Goal: Browse casually: Explore the website without a specific task or goal

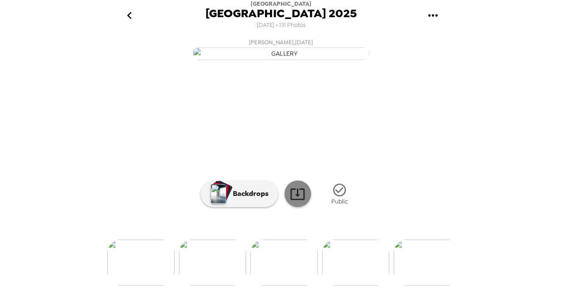
scroll to position [87, 0]
click at [371, 280] on img at bounding box center [355, 263] width 67 height 46
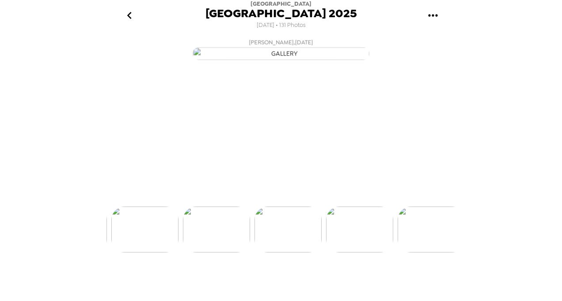
scroll to position [0, 6507]
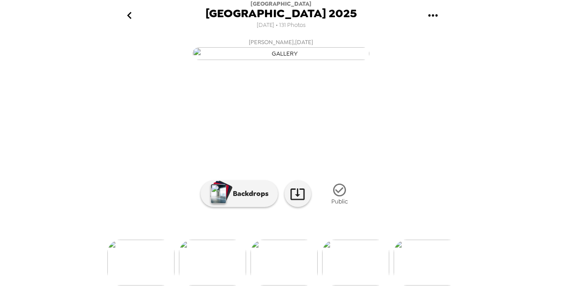
click at [343, 286] on img at bounding box center [355, 263] width 67 height 46
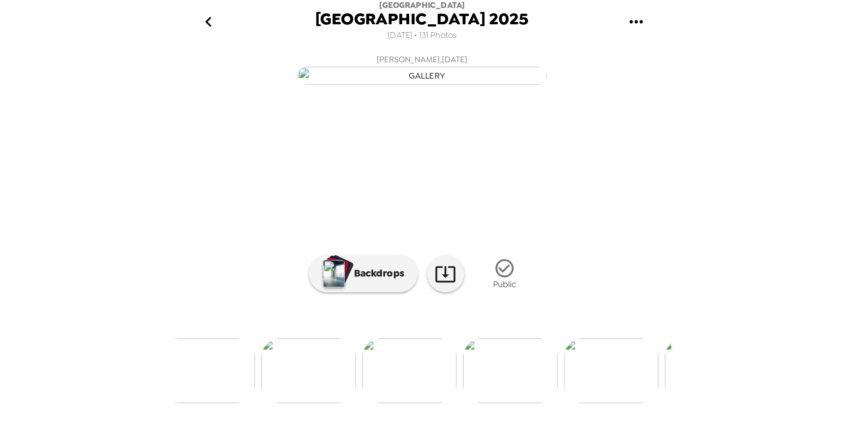
scroll to position [0, 0]
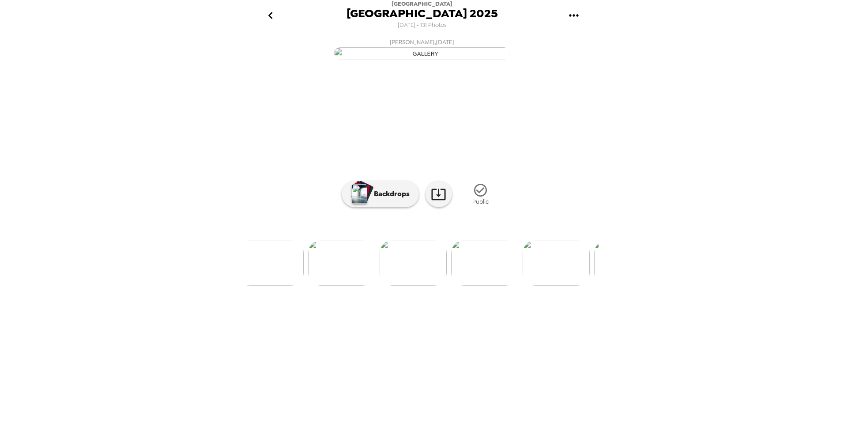
click at [552, 286] on img at bounding box center [556, 263] width 67 height 46
click at [560, 286] on img at bounding box center [567, 263] width 67 height 46
click at [561, 286] on img at bounding box center [567, 263] width 67 height 46
click at [561, 286] on img at bounding box center [568, 263] width 67 height 46
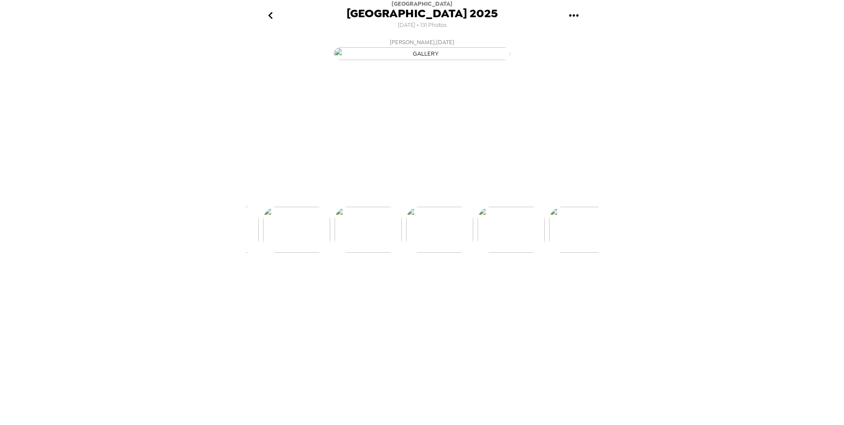
scroll to position [0, 6651]
click at [561, 286] on img at bounding box center [568, 263] width 67 height 46
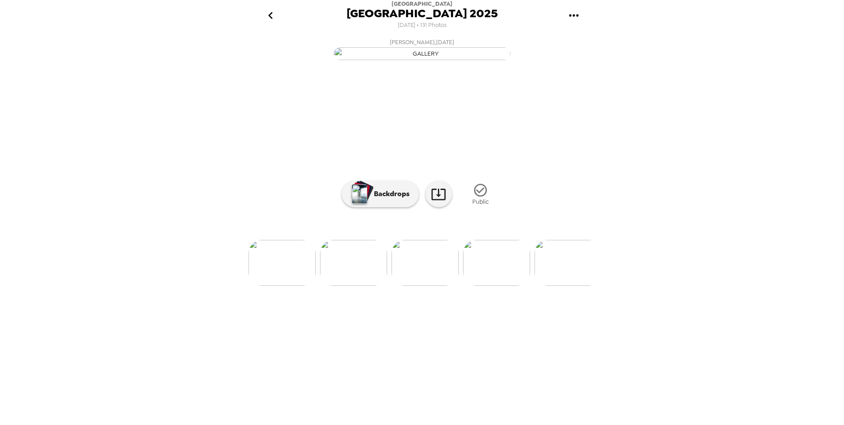
click at [363, 286] on img at bounding box center [353, 263] width 67 height 46
click at [506, 286] on img at bounding box center [496, 263] width 67 height 46
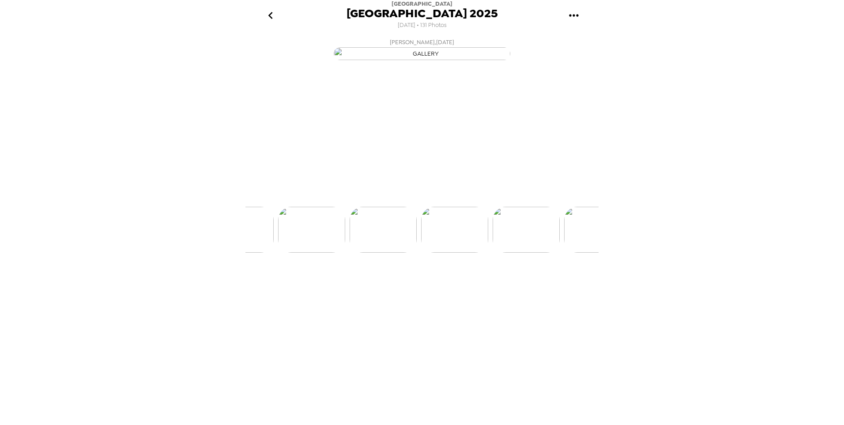
scroll to position [0, 7008]
click at [506, 286] on img at bounding box center [496, 263] width 67 height 46
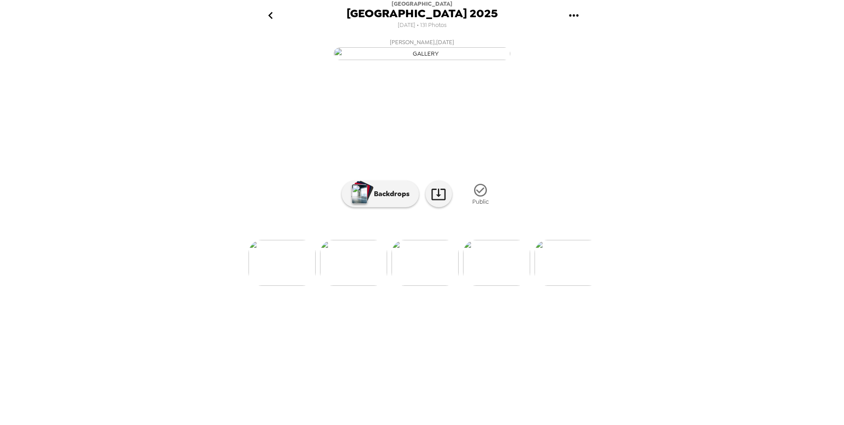
click at [506, 286] on img at bounding box center [496, 263] width 67 height 46
click at [506, 286] on img at bounding box center [497, 263] width 67 height 46
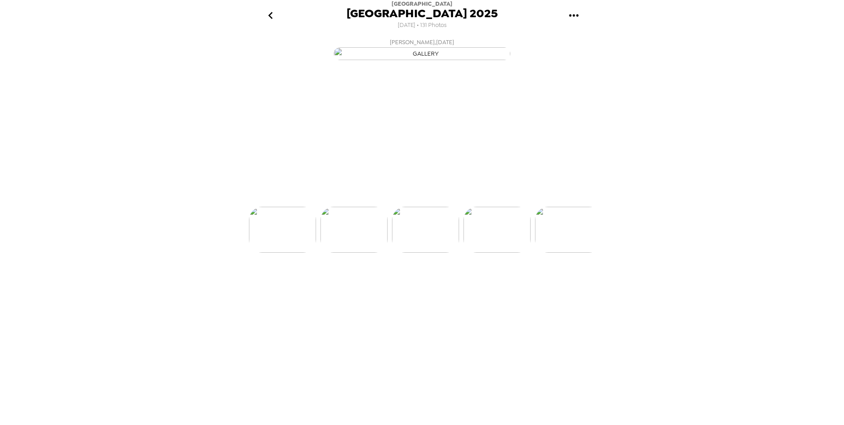
scroll to position [0, 7366]
click at [506, 286] on img at bounding box center [497, 263] width 67 height 46
click at [435, 286] on img at bounding box center [425, 263] width 67 height 46
click at [561, 286] on img at bounding box center [568, 263] width 67 height 46
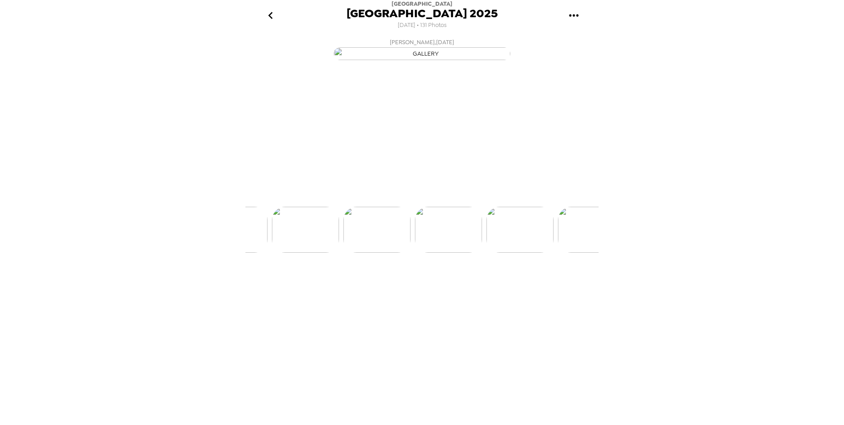
scroll to position [0, 7580]
click at [507, 286] on img at bounding box center [497, 263] width 67 height 46
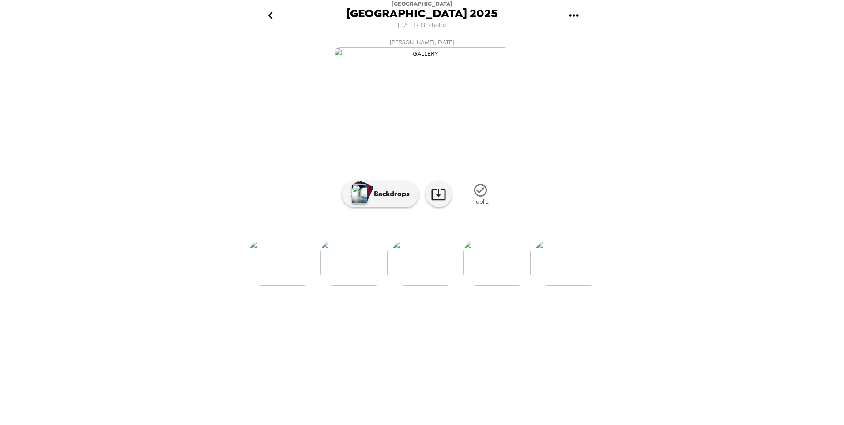
click at [507, 286] on img at bounding box center [497, 263] width 67 height 46
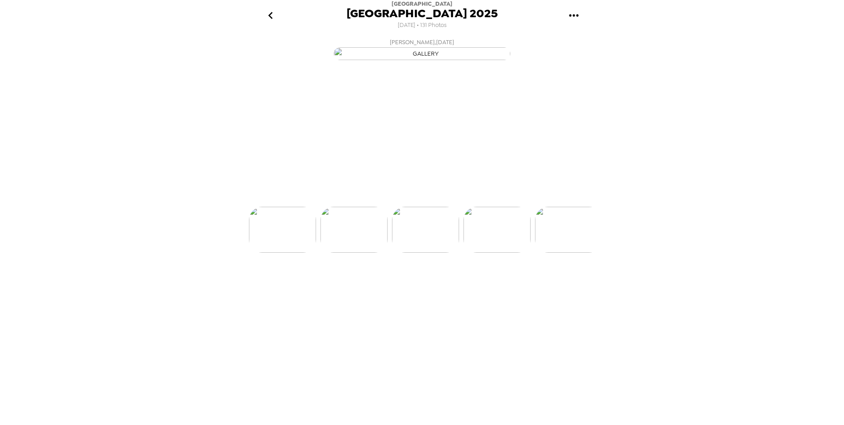
scroll to position [0, 7938]
click at [507, 286] on img at bounding box center [497, 263] width 67 height 46
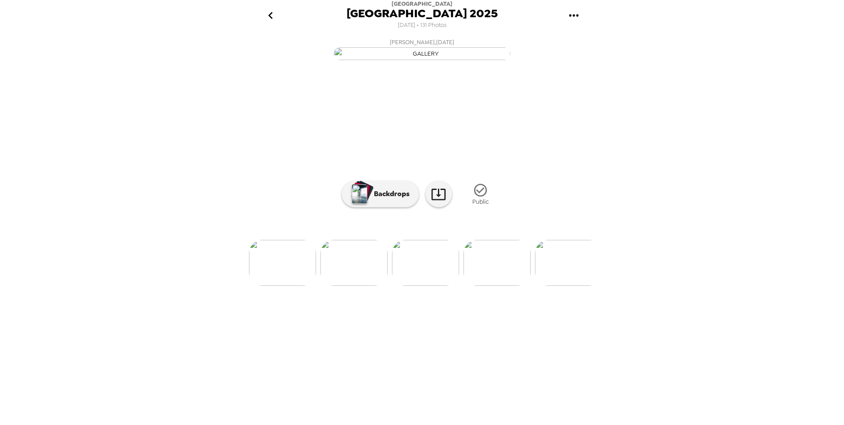
click at [507, 286] on img at bounding box center [497, 263] width 67 height 46
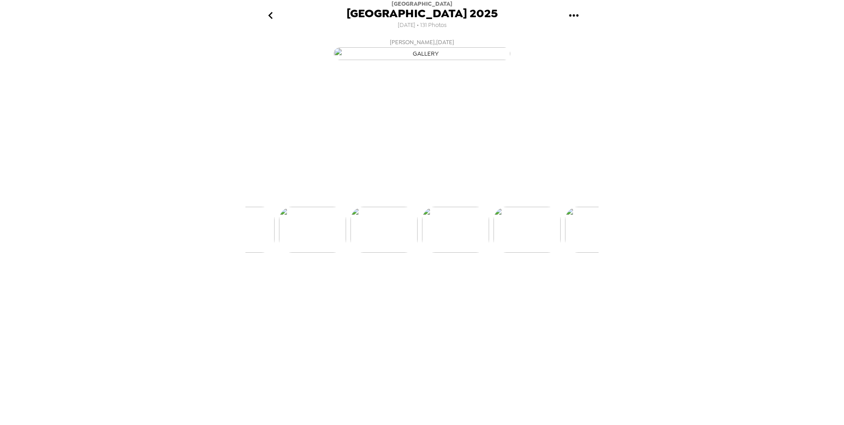
scroll to position [0, 8295]
click at [507, 286] on img at bounding box center [497, 263] width 67 height 46
click at [507, 301] on div "[PERSON_NAME] , [DATE] LCB Employee , [DATE] [PERSON_NAME] , [DATE] [PERSON_NAM…" at bounding box center [422, 227] width 353 height 387
click at [561, 279] on div "[GEOGRAPHIC_DATA] 2025 [DATE] • 131 Photos [PERSON_NAME] , [DATE] LCB Employee …" at bounding box center [422, 212] width 844 height 425
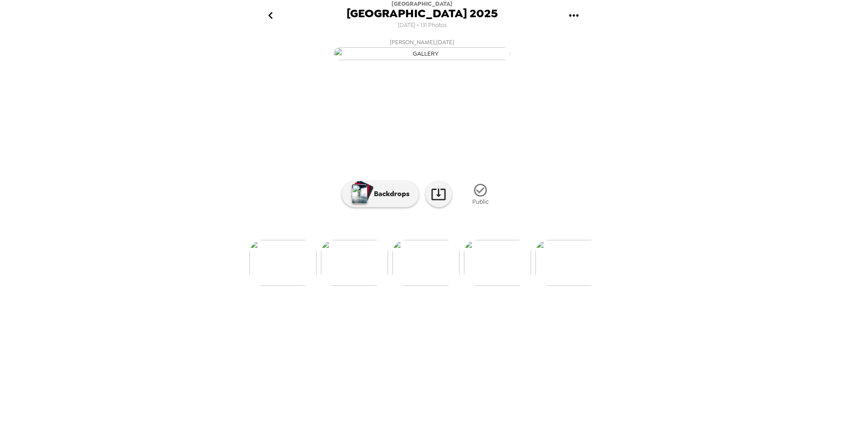
click at [494, 286] on img at bounding box center [497, 263] width 67 height 46
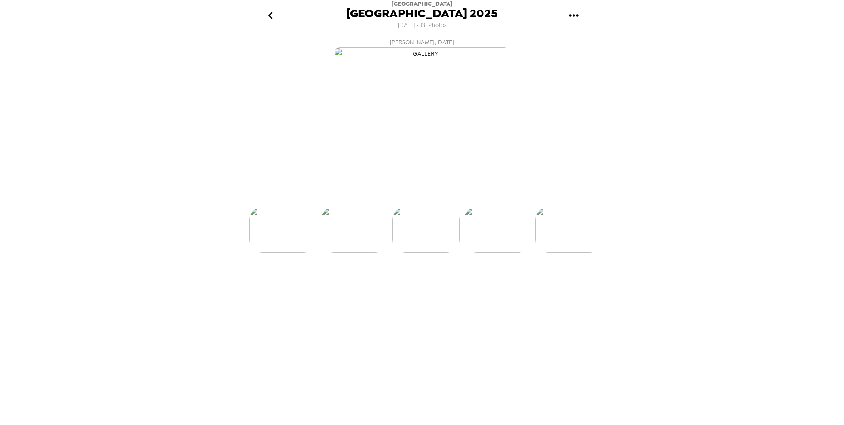
scroll to position [0, 8581]
click at [494, 286] on img at bounding box center [497, 263] width 67 height 46
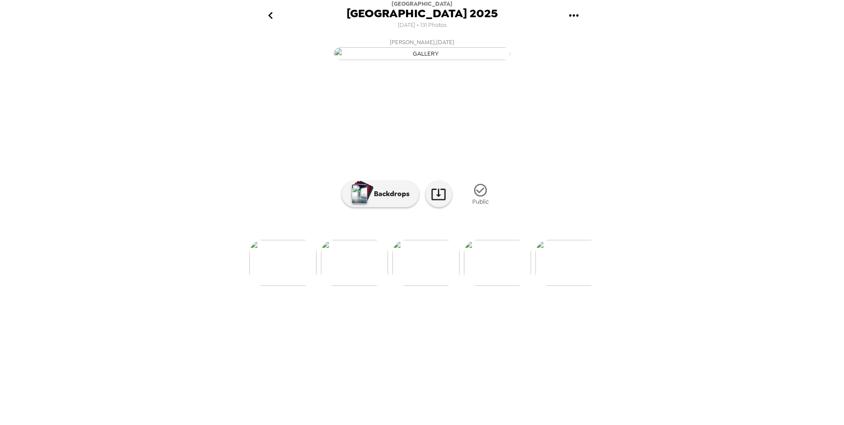
click at [494, 286] on img at bounding box center [497, 263] width 67 height 46
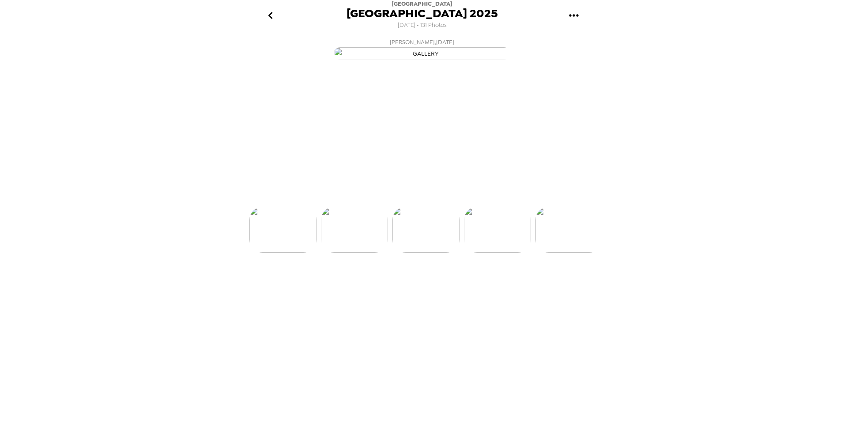
scroll to position [0, 8939]
click at [347, 286] on img at bounding box center [354, 263] width 67 height 46
click at [518, 286] on img at bounding box center [497, 263] width 67 height 46
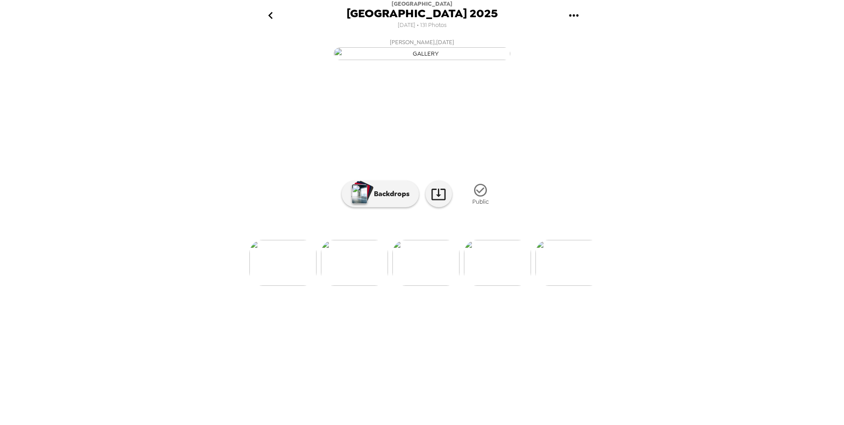
click at [518, 286] on img at bounding box center [497, 263] width 67 height 46
click at [517, 286] on img at bounding box center [497, 263] width 67 height 46
click at [503, 286] on img at bounding box center [497, 263] width 67 height 46
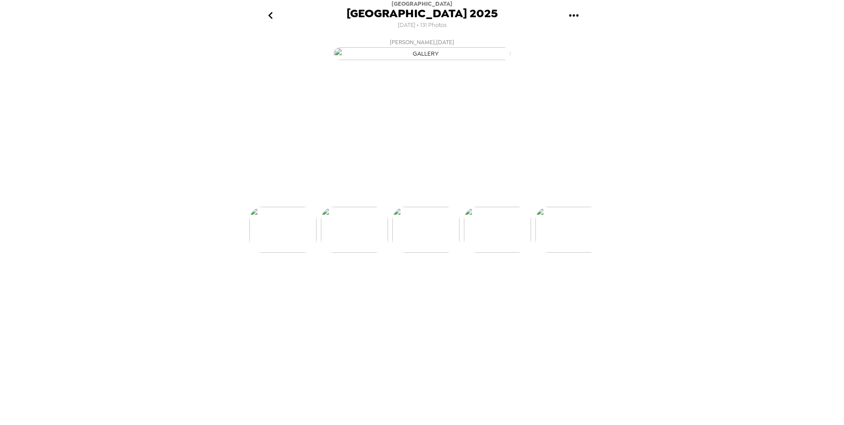
scroll to position [0, 9154]
click at [369, 286] on img at bounding box center [354, 263] width 67 height 46
click at [497, 286] on img at bounding box center [497, 263] width 67 height 46
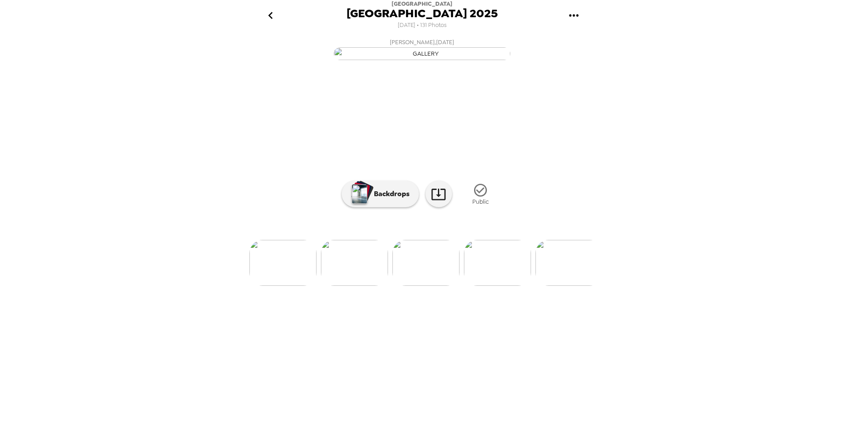
click at [497, 286] on img at bounding box center [497, 263] width 67 height 46
click at [497, 286] on img at bounding box center [498, 263] width 67 height 46
click at [269, 10] on icon "go back" at bounding box center [271, 15] width 14 height 14
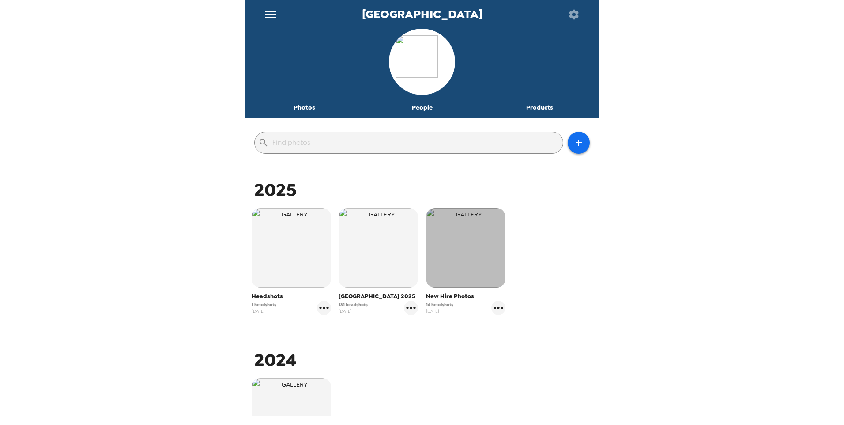
click at [473, 268] on img "button" at bounding box center [465, 247] width 79 height 79
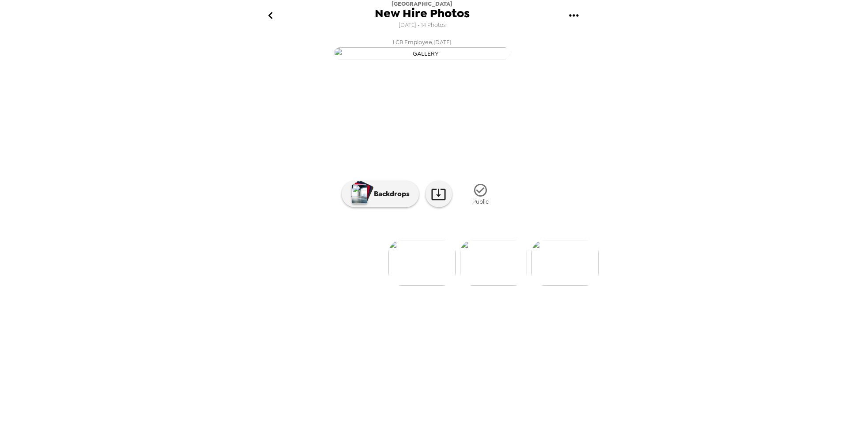
click at [492, 286] on img at bounding box center [493, 263] width 67 height 46
click at [492, 286] on img at bounding box center [494, 263] width 67 height 46
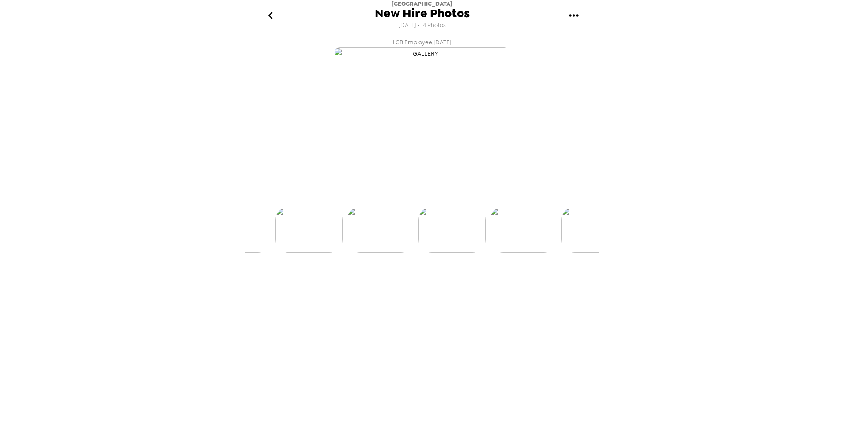
scroll to position [0, 214]
click at [492, 286] on img at bounding box center [494, 263] width 67 height 46
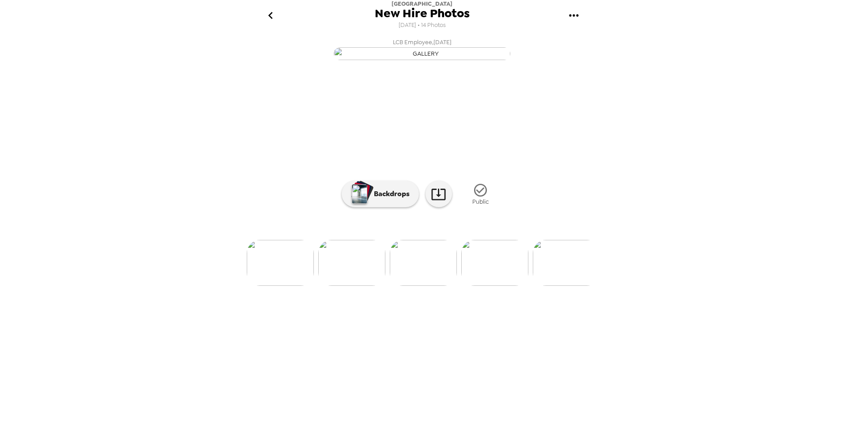
click at [492, 286] on img at bounding box center [495, 263] width 67 height 46
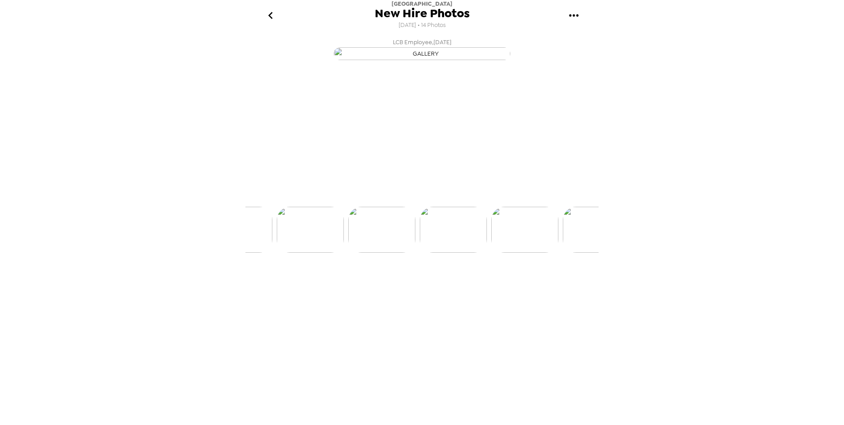
scroll to position [0, 571]
click at [492, 286] on img at bounding box center [495, 263] width 67 height 46
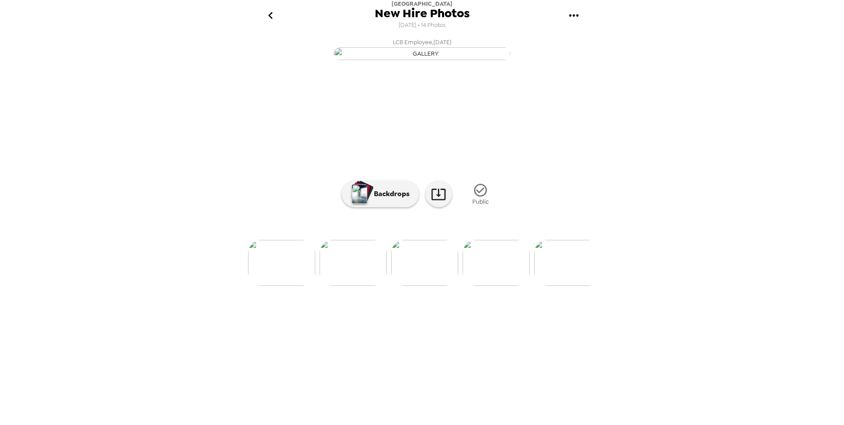
click at [492, 286] on img at bounding box center [496, 263] width 67 height 46
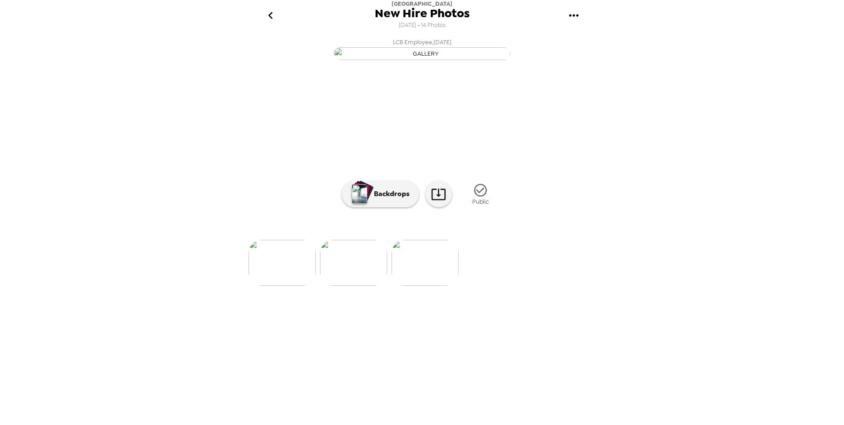
click at [269, 15] on icon "go back" at bounding box center [270, 15] width 4 height 7
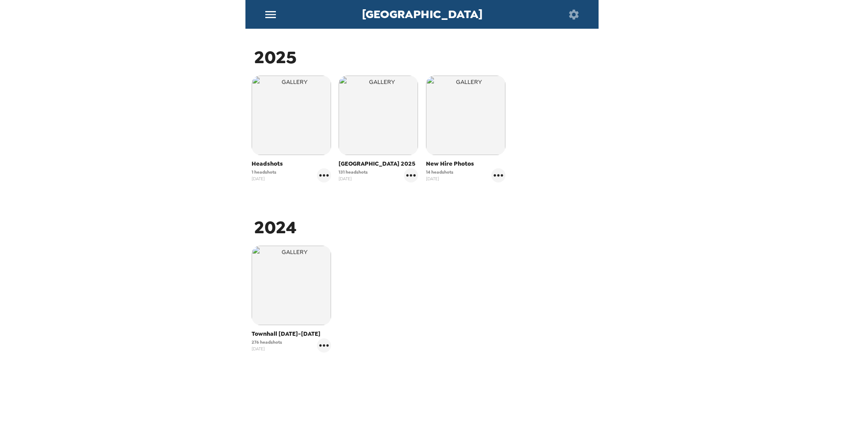
scroll to position [88, 0]
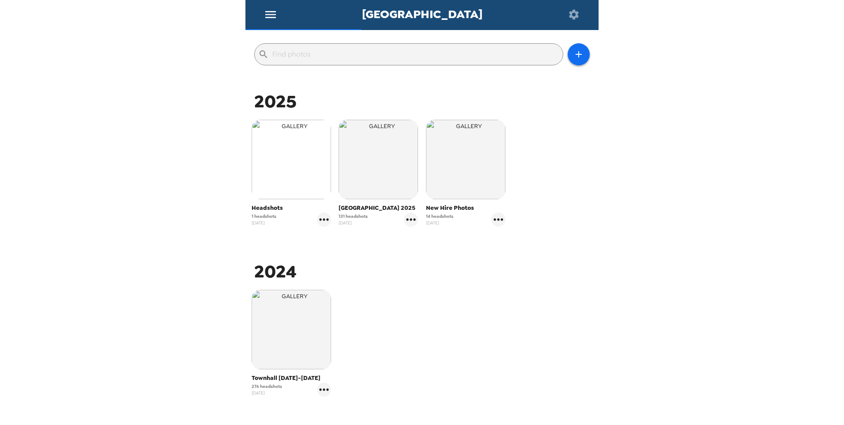
click at [261, 180] on img "button" at bounding box center [291, 159] width 79 height 79
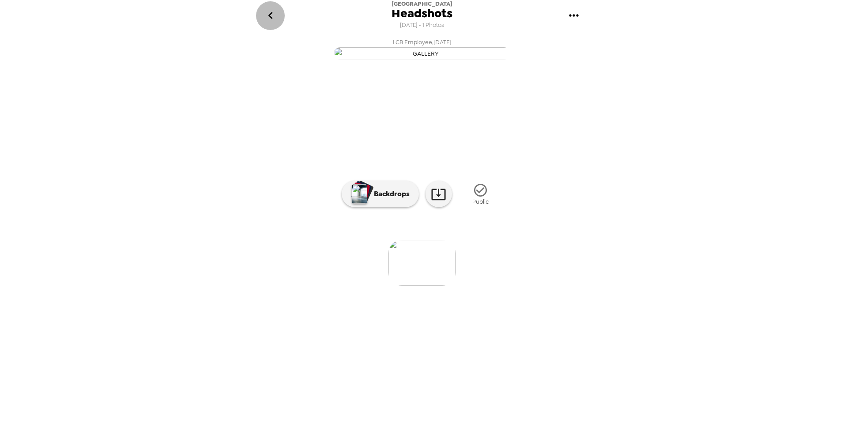
click at [275, 11] on icon "go back" at bounding box center [271, 15] width 14 height 14
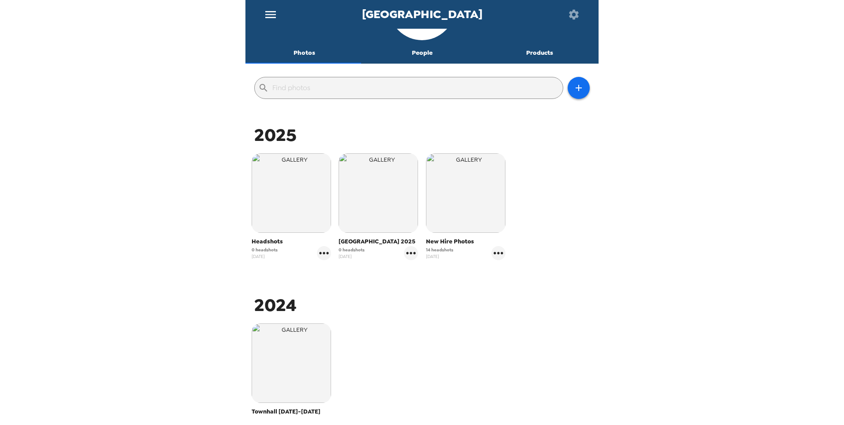
scroll to position [132, 0]
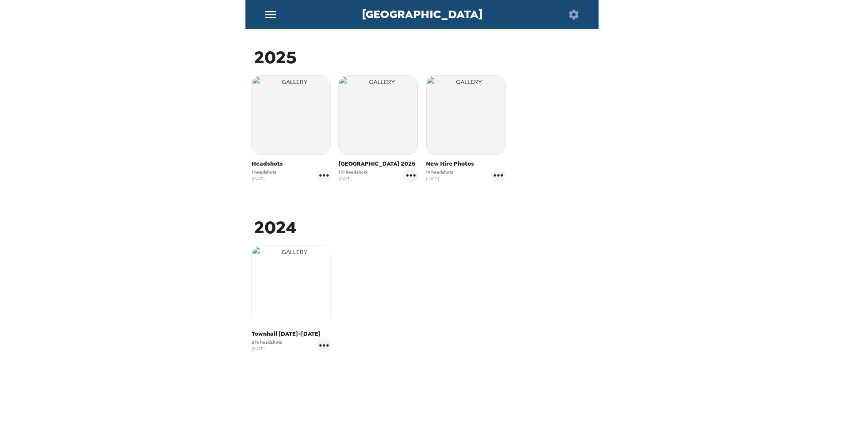
click at [288, 279] on img "button" at bounding box center [291, 285] width 79 height 79
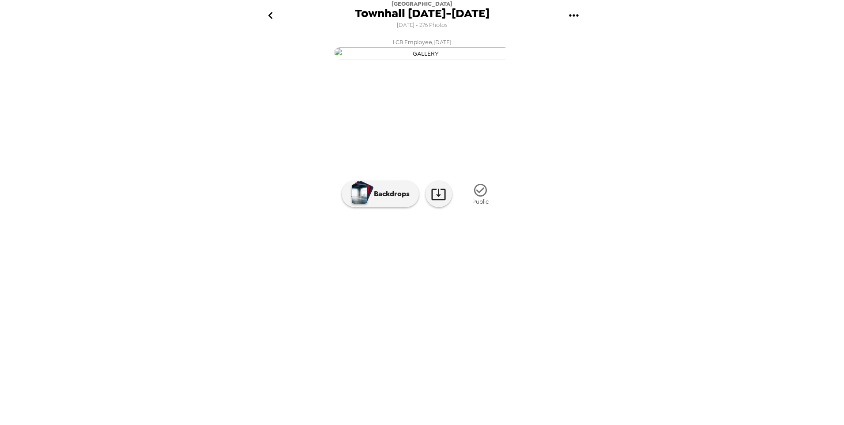
click at [490, 286] on img at bounding box center [493, 263] width 67 height 46
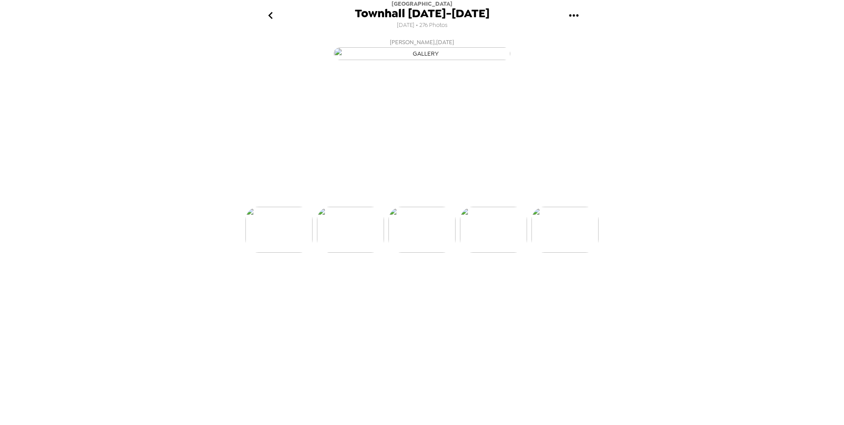
scroll to position [0, 215]
click at [490, 286] on img at bounding box center [493, 263] width 67 height 46
click at [364, 286] on img at bounding box center [350, 263] width 67 height 46
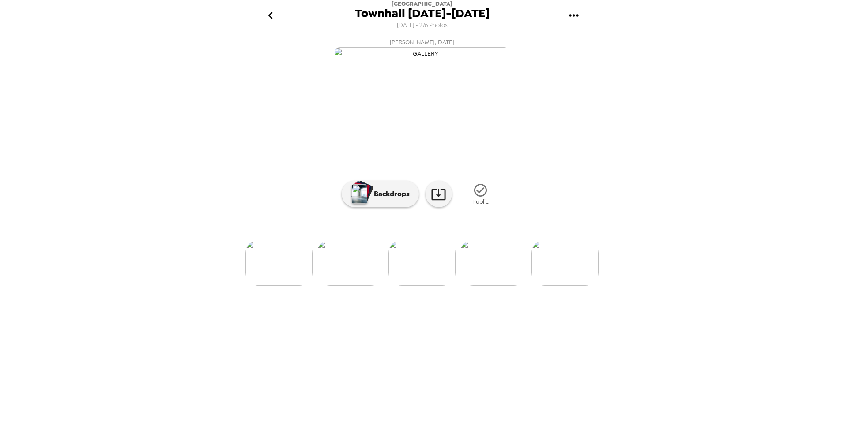
click at [496, 286] on img at bounding box center [493, 263] width 67 height 46
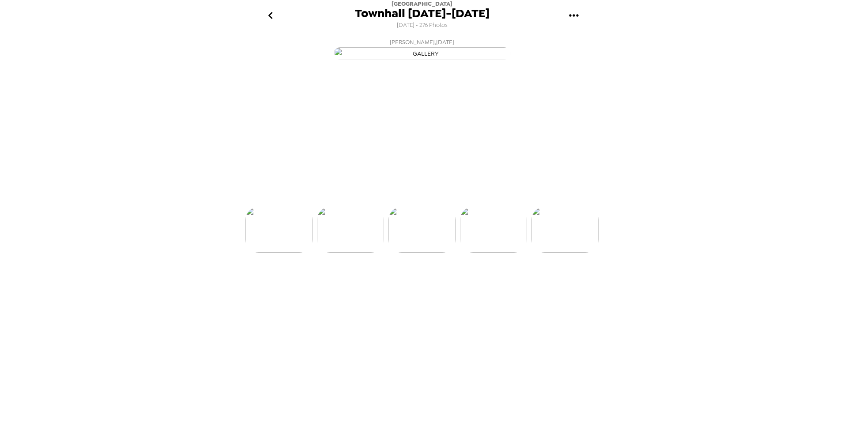
scroll to position [0, 429]
click at [496, 286] on img at bounding box center [493, 263] width 67 height 46
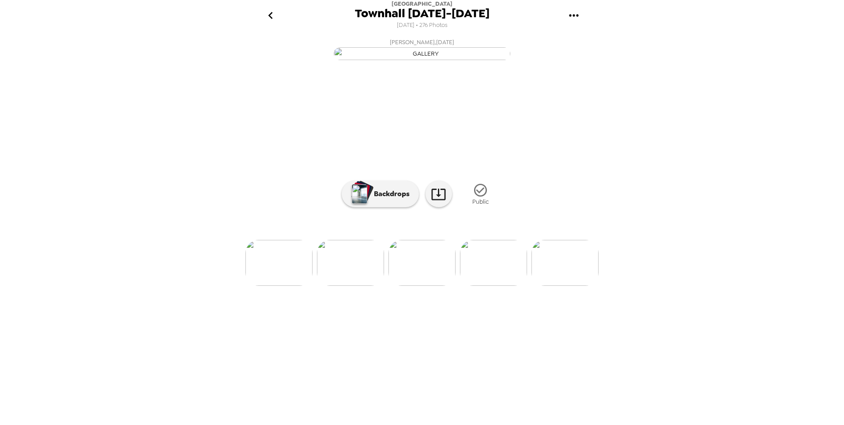
click at [496, 286] on img at bounding box center [493, 263] width 67 height 46
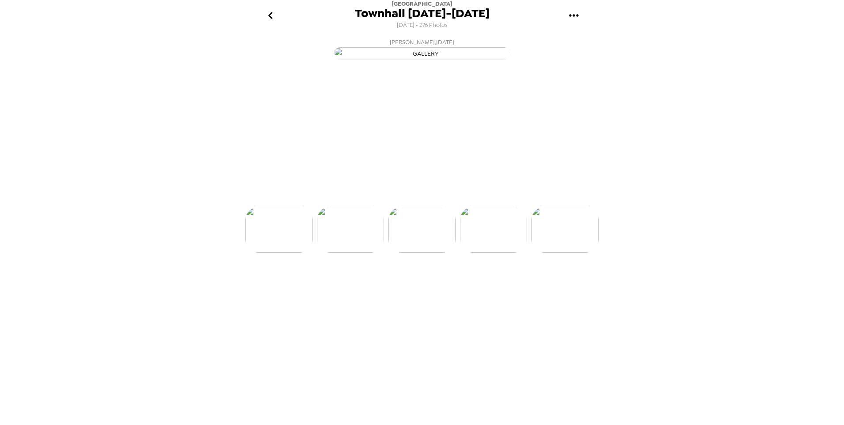
scroll to position [0, 787]
click at [496, 286] on img at bounding box center [493, 263] width 67 height 46
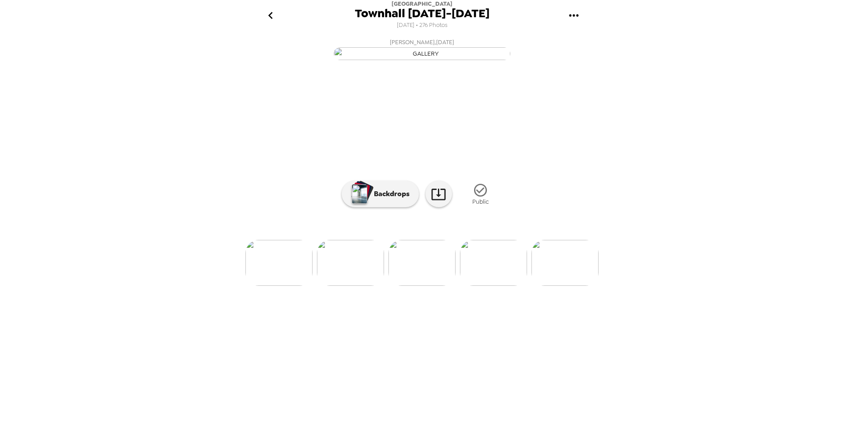
click at [496, 286] on img at bounding box center [493, 263] width 67 height 46
click at [496, 286] on img at bounding box center [494, 263] width 67 height 46
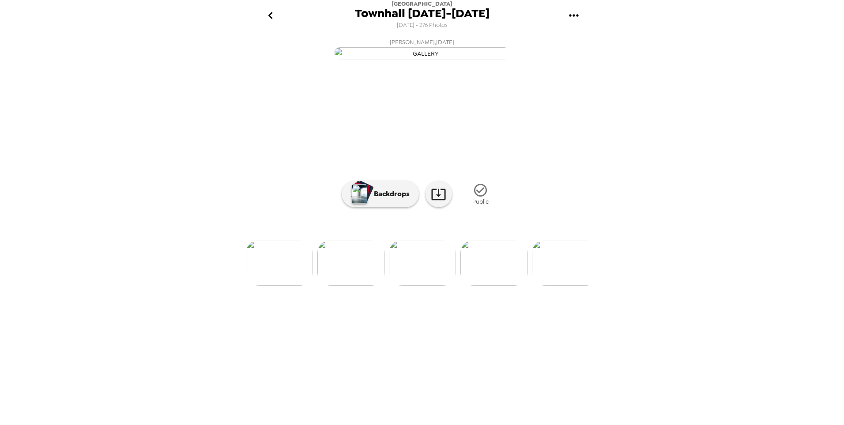
scroll to position [0, 1144]
click at [496, 286] on img at bounding box center [494, 263] width 67 height 46
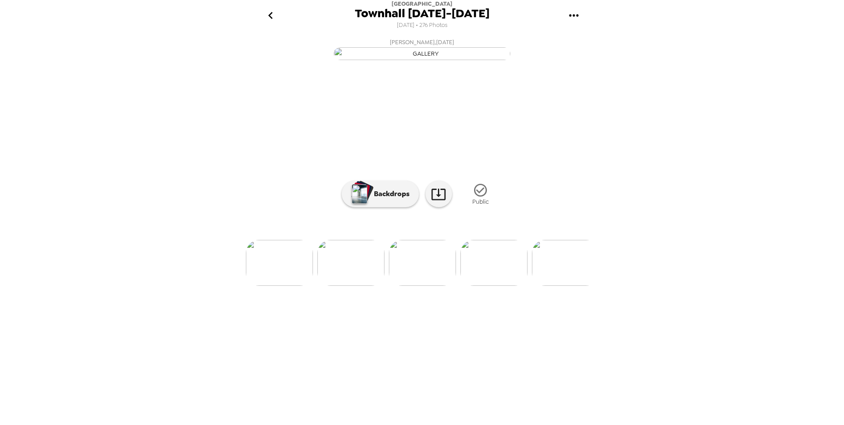
click at [496, 286] on img at bounding box center [494, 263] width 67 height 46
click at [339, 286] on img at bounding box center [351, 263] width 67 height 46
click at [513, 286] on img at bounding box center [494, 263] width 67 height 46
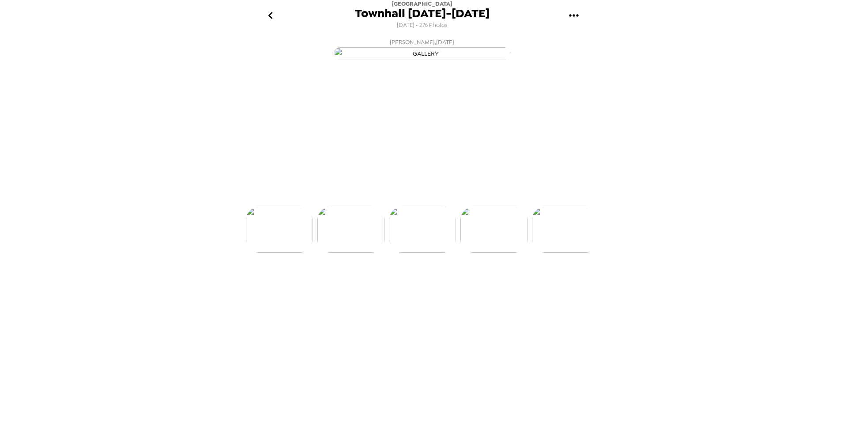
scroll to position [0, 1359]
click at [351, 286] on img at bounding box center [351, 263] width 67 height 46
click at [556, 286] on img at bounding box center [565, 263] width 67 height 46
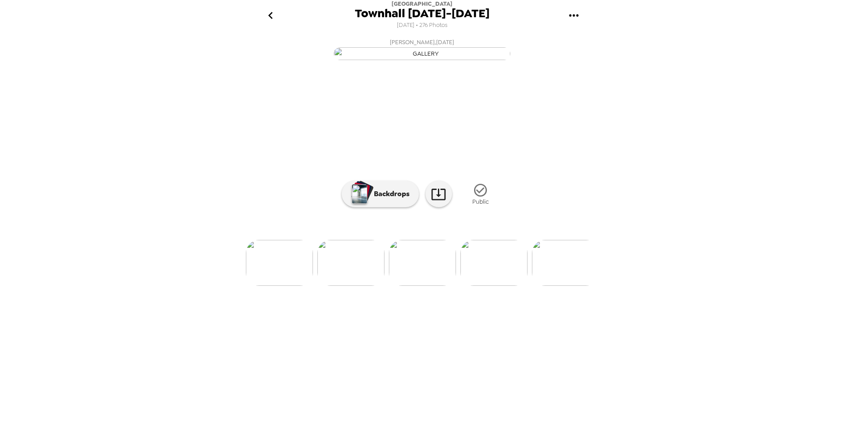
click at [505, 286] on img at bounding box center [494, 263] width 67 height 46
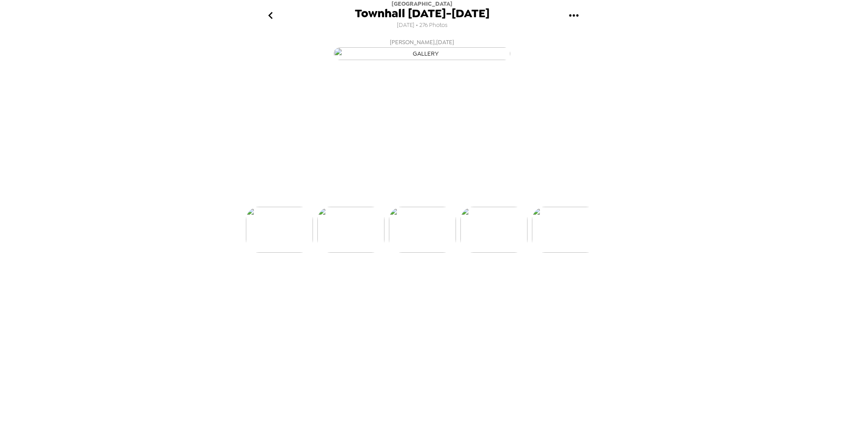
scroll to position [0, 1645]
click at [505, 286] on img at bounding box center [494, 263] width 67 height 46
click at [502, 286] on img at bounding box center [494, 263] width 67 height 46
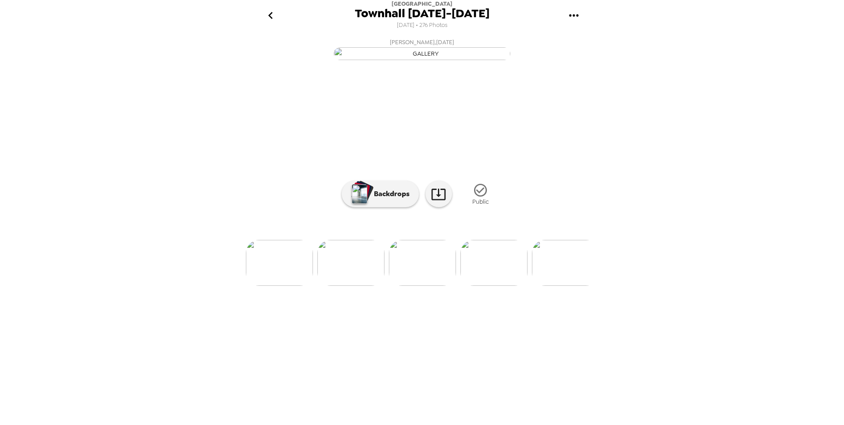
click at [502, 286] on img at bounding box center [494, 263] width 67 height 46
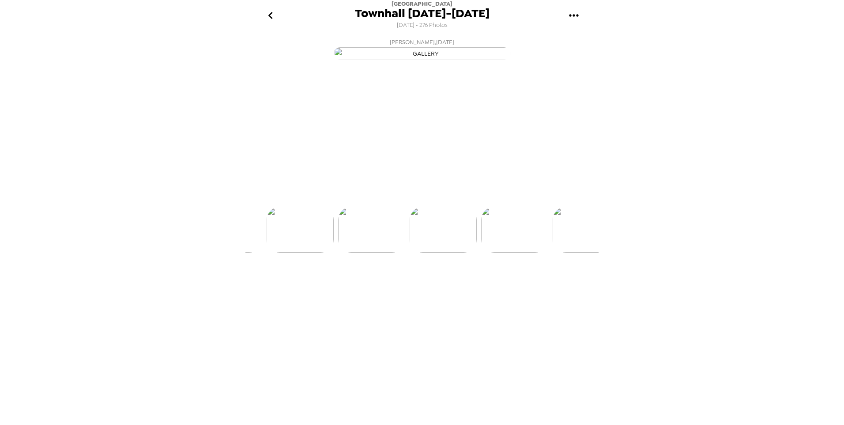
scroll to position [0, 2003]
click at [502, 286] on img at bounding box center [494, 263] width 67 height 46
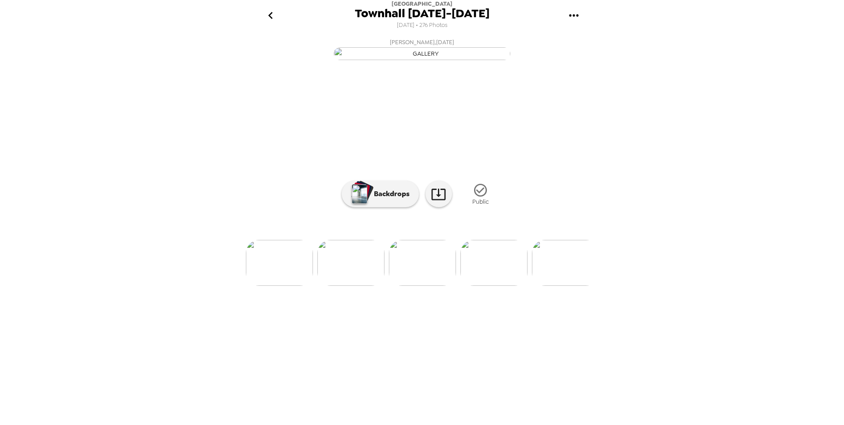
click at [502, 286] on img at bounding box center [494, 263] width 67 height 46
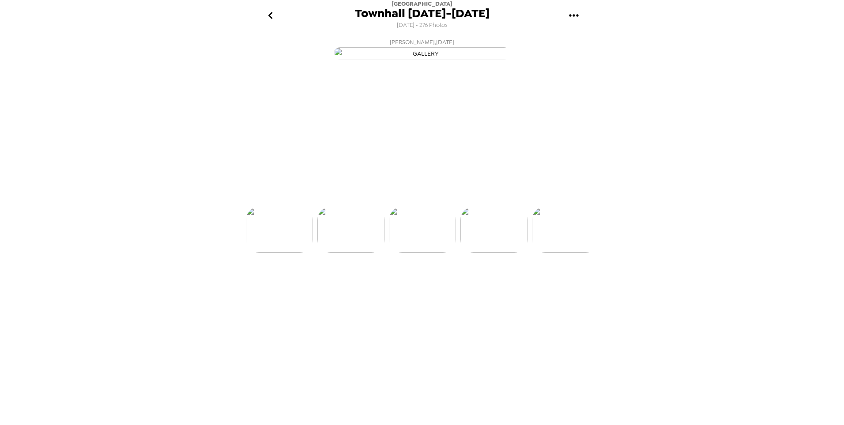
scroll to position [0, 2361]
click at [502, 286] on img at bounding box center [494, 263] width 67 height 46
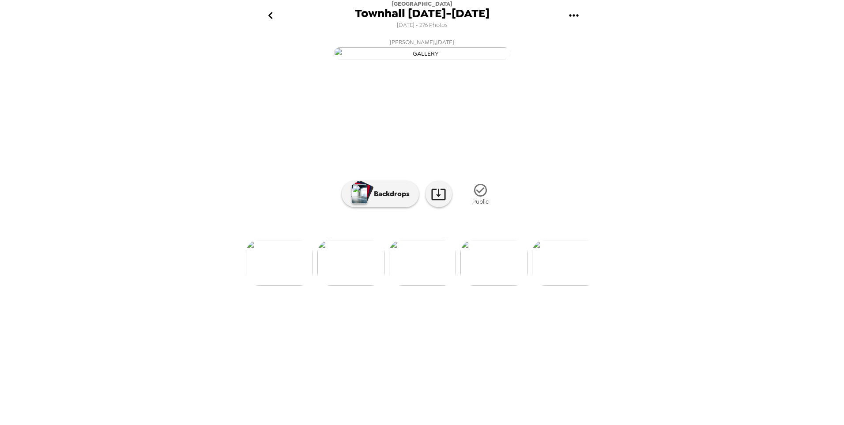
click at [502, 286] on img at bounding box center [494, 263] width 67 height 46
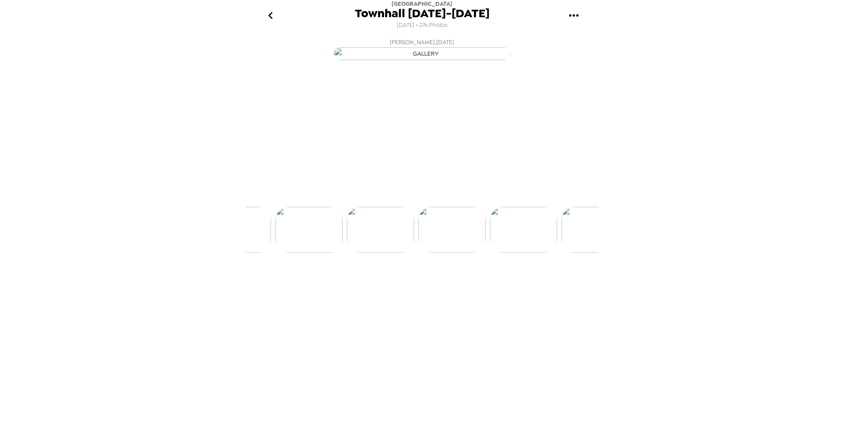
scroll to position [0, 2718]
click at [502, 286] on img at bounding box center [494, 263] width 67 height 46
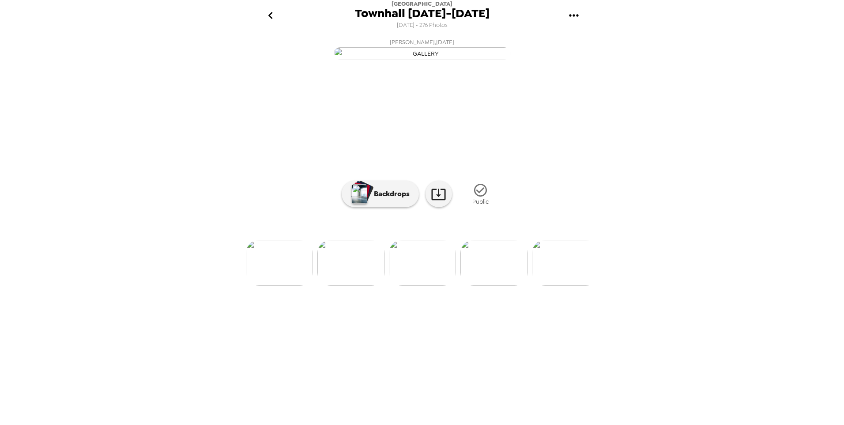
click at [502, 286] on img at bounding box center [494, 263] width 67 height 46
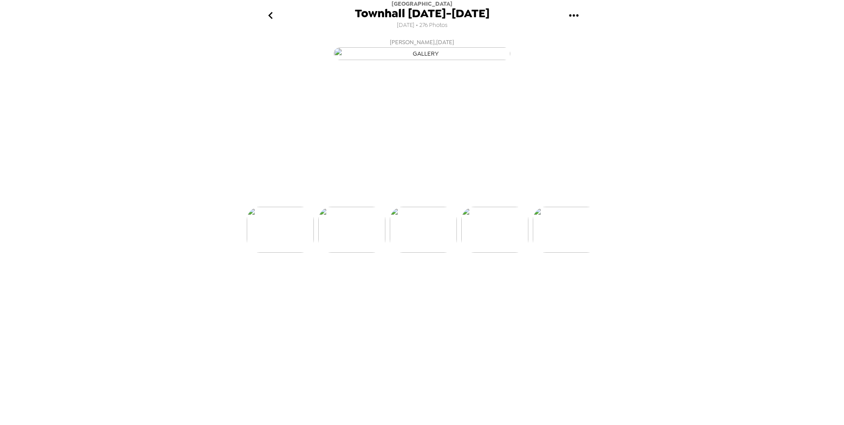
scroll to position [0, 3076]
click at [502, 286] on img at bounding box center [494, 263] width 67 height 46
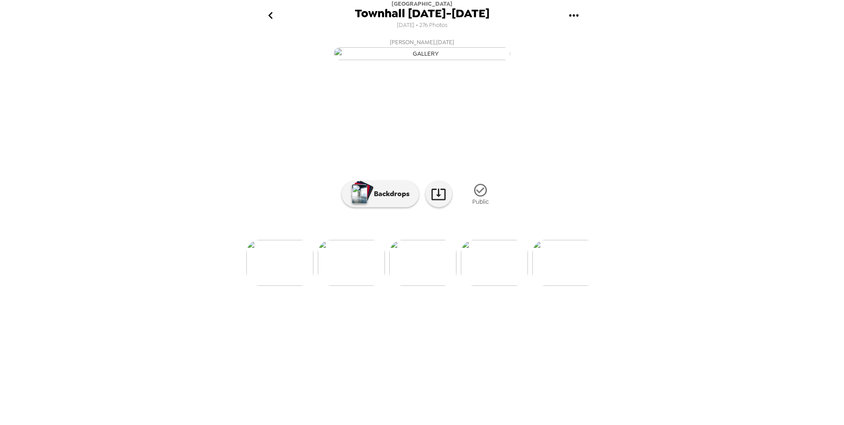
click at [502, 286] on img at bounding box center [494, 263] width 67 height 46
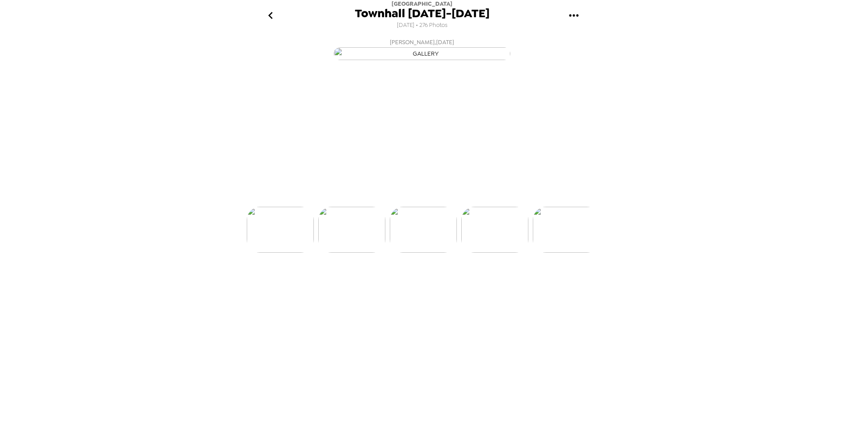
scroll to position [0, 3433]
click at [502, 286] on img at bounding box center [494, 263] width 67 height 46
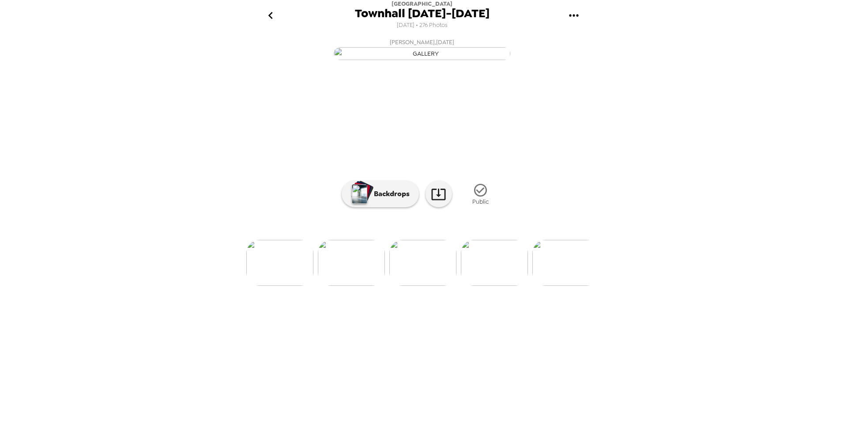
click at [502, 286] on img at bounding box center [494, 263] width 67 height 46
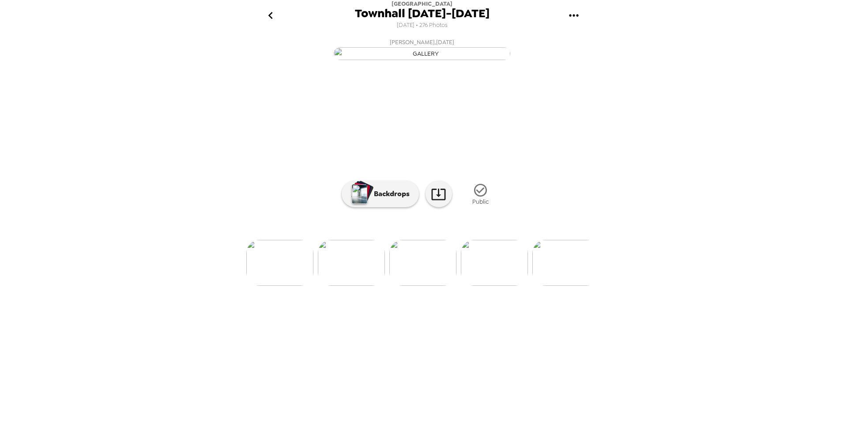
click at [502, 286] on img at bounding box center [494, 263] width 67 height 46
click at [351, 286] on img at bounding box center [351, 263] width 67 height 46
drag, startPoint x: 457, startPoint y: 351, endPoint x: 746, endPoint y: 334, distance: 289.3
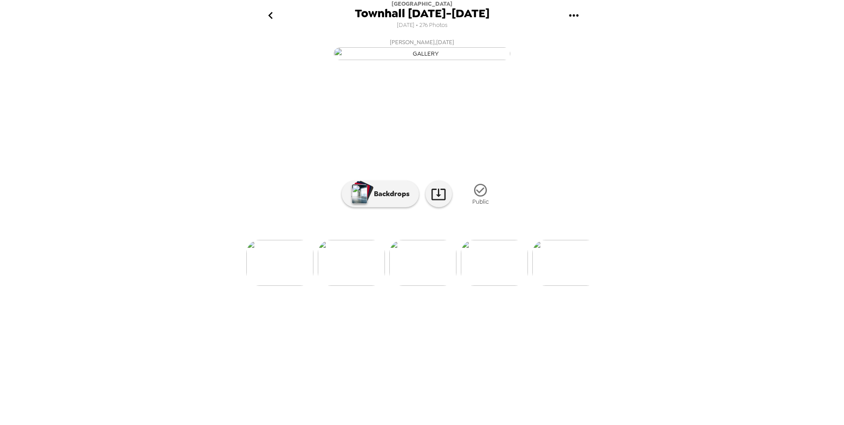
click at [561, 301] on div "[GEOGRAPHIC_DATA] [DATE]-[DATE] [DATE] • 276 Photos LCB Employee , [DATE] [PERS…" at bounding box center [422, 212] width 844 height 425
click at [481, 286] on img at bounding box center [494, 263] width 67 height 46
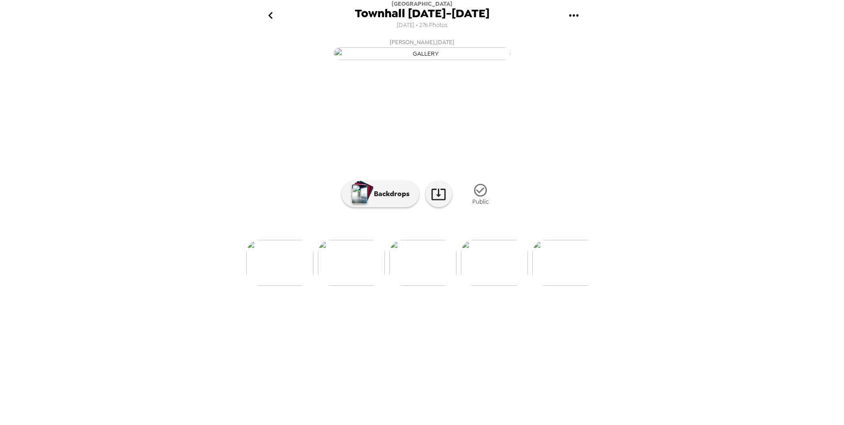
click at [481, 286] on img at bounding box center [494, 263] width 67 height 46
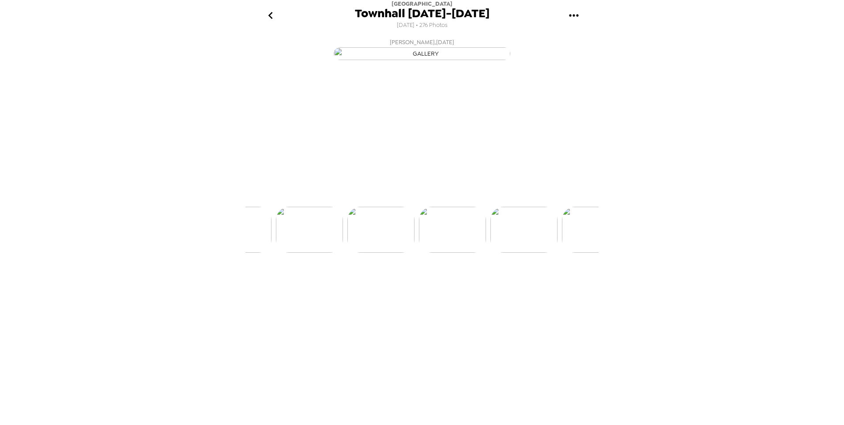
scroll to position [0, 4220]
click at [481, 286] on img at bounding box center [494, 263] width 67 height 46
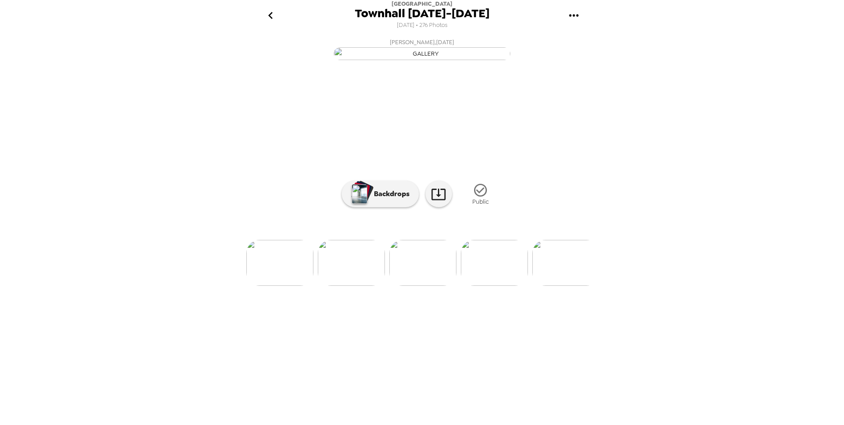
click at [481, 286] on img at bounding box center [494, 263] width 67 height 46
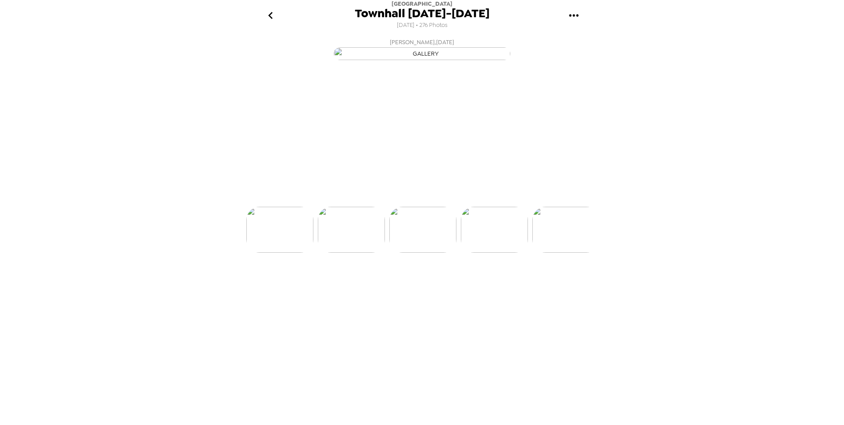
scroll to position [0, 4578]
click at [481, 286] on img at bounding box center [494, 263] width 67 height 46
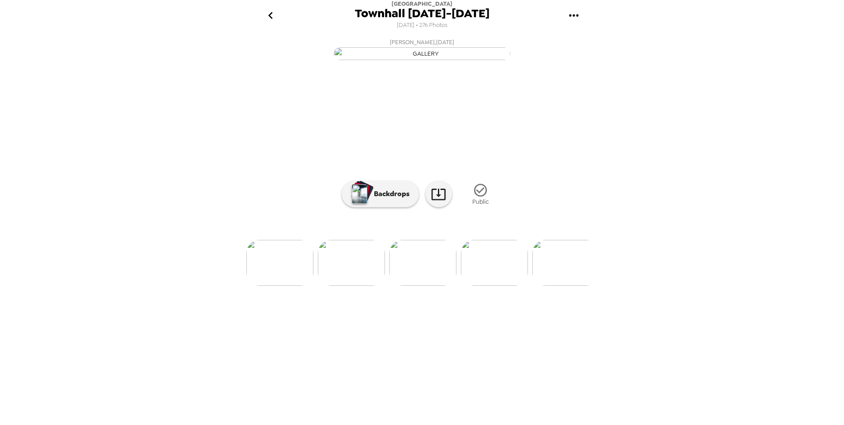
click at [481, 286] on img at bounding box center [494, 263] width 67 height 46
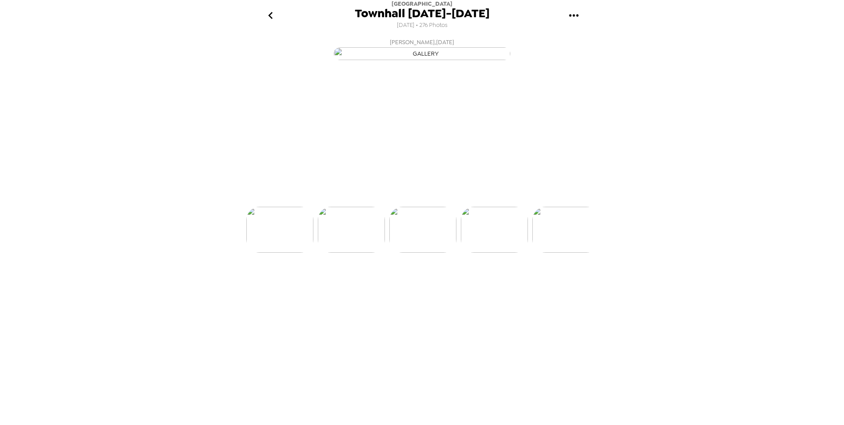
scroll to position [0, 4936]
click at [481, 286] on img at bounding box center [494, 263] width 67 height 46
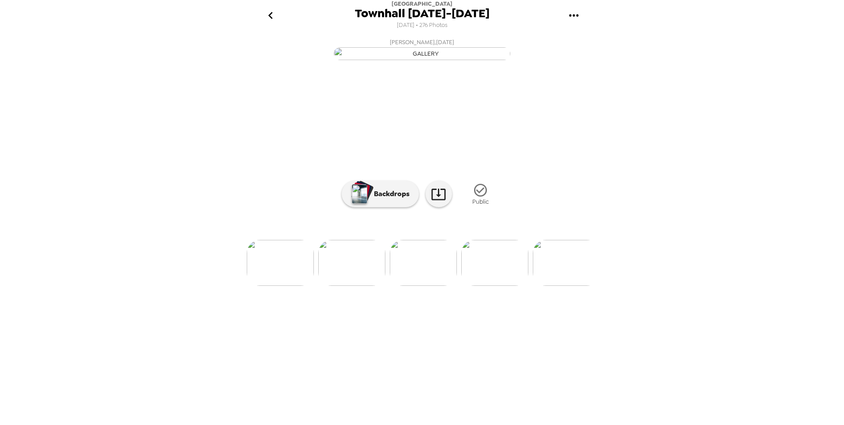
click at [481, 286] on img at bounding box center [495, 263] width 67 height 46
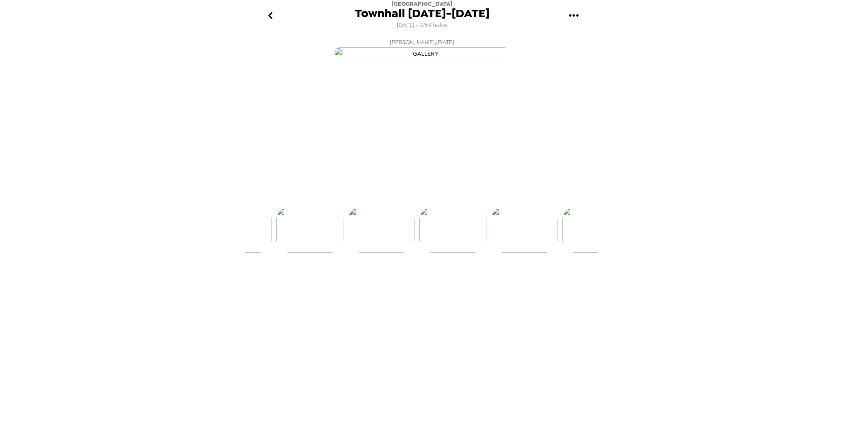
scroll to position [0, 5293]
click at [481, 286] on img at bounding box center [495, 263] width 67 height 46
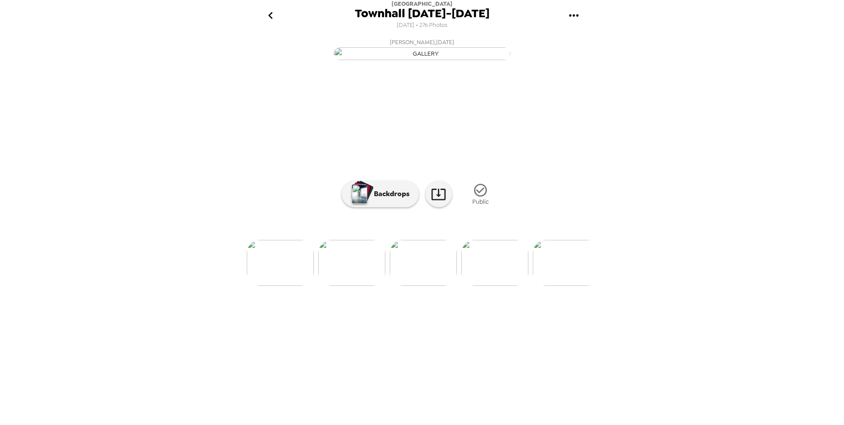
click at [481, 286] on img at bounding box center [495, 263] width 67 height 46
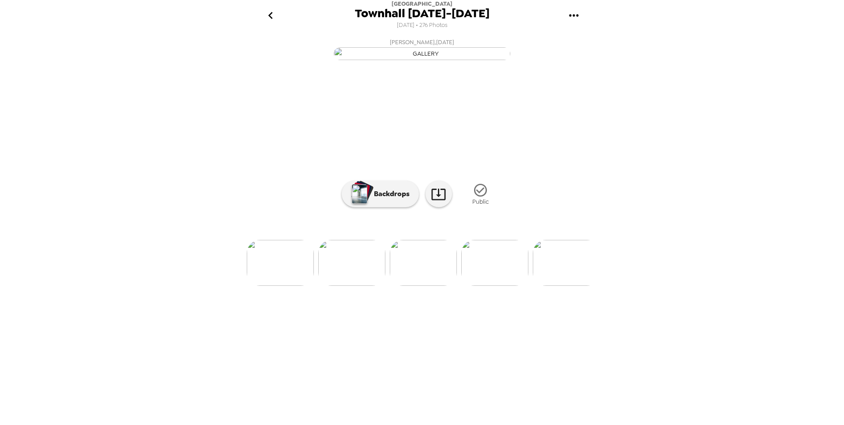
click at [481, 286] on img at bounding box center [495, 263] width 67 height 46
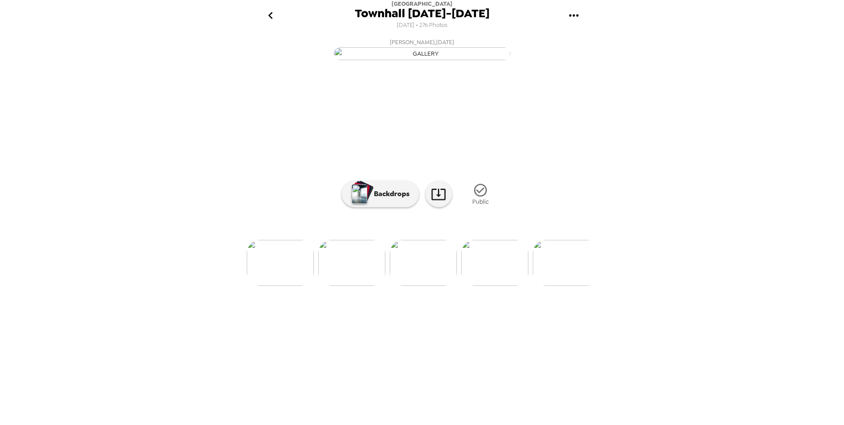
click at [481, 286] on img at bounding box center [495, 263] width 67 height 46
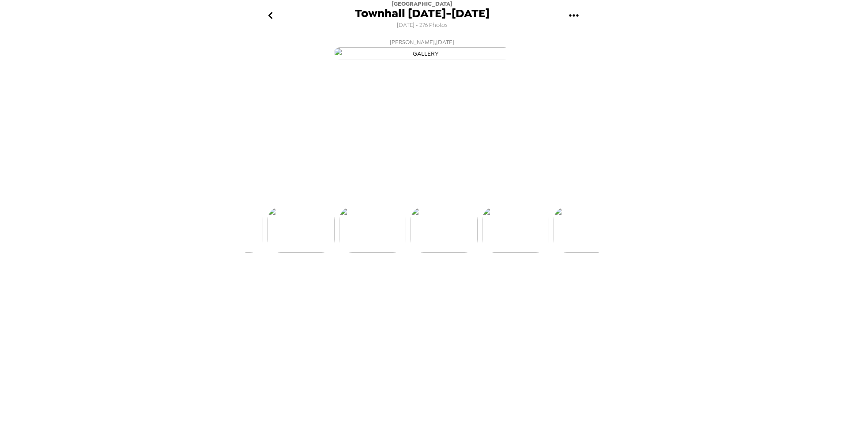
scroll to position [0, 6080]
click at [481, 286] on img at bounding box center [495, 263] width 67 height 46
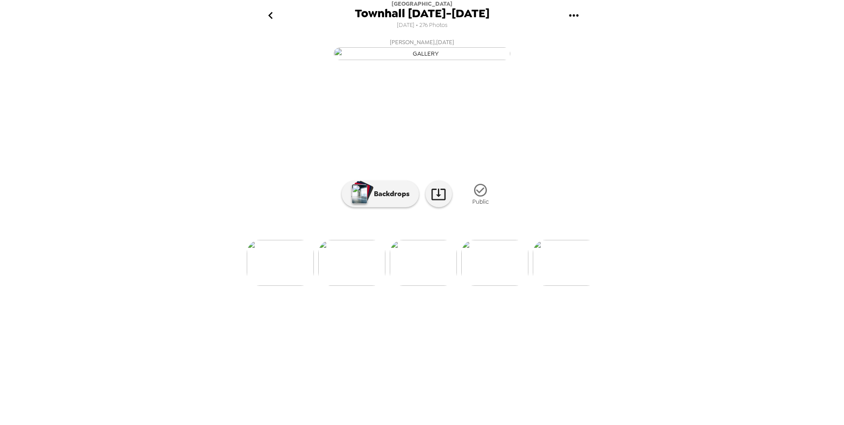
click at [481, 286] on img at bounding box center [495, 263] width 67 height 46
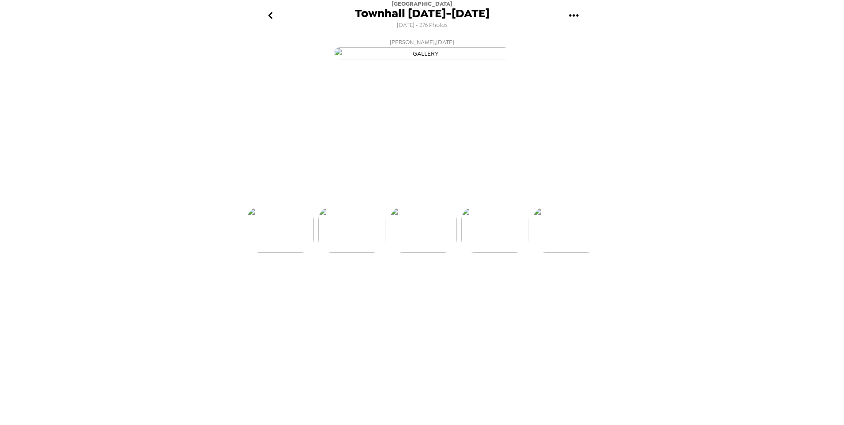
scroll to position [0, 6438]
click at [481, 286] on img at bounding box center [495, 263] width 67 height 46
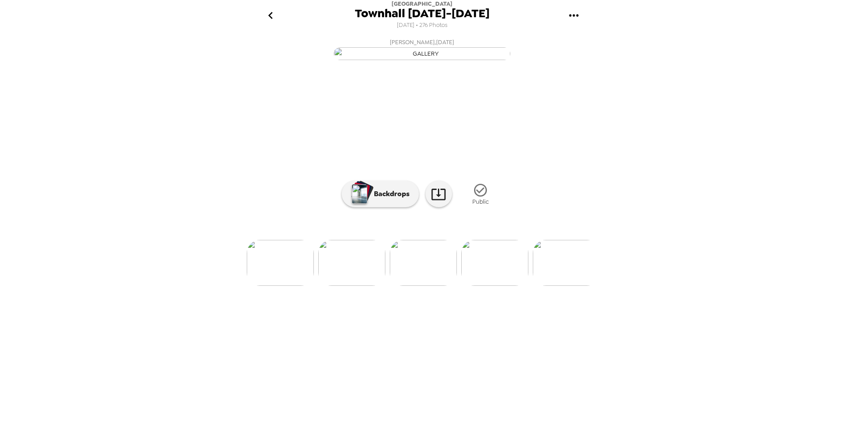
click at [481, 286] on img at bounding box center [495, 263] width 67 height 46
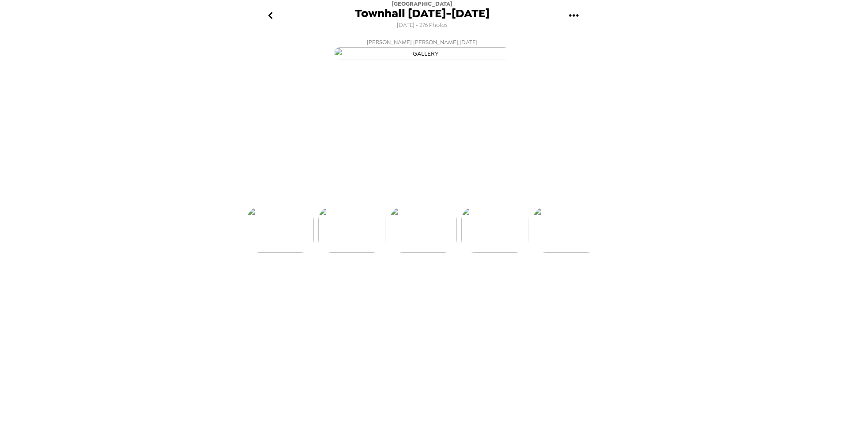
scroll to position [0, 6795]
click at [481, 286] on img at bounding box center [495, 263] width 67 height 46
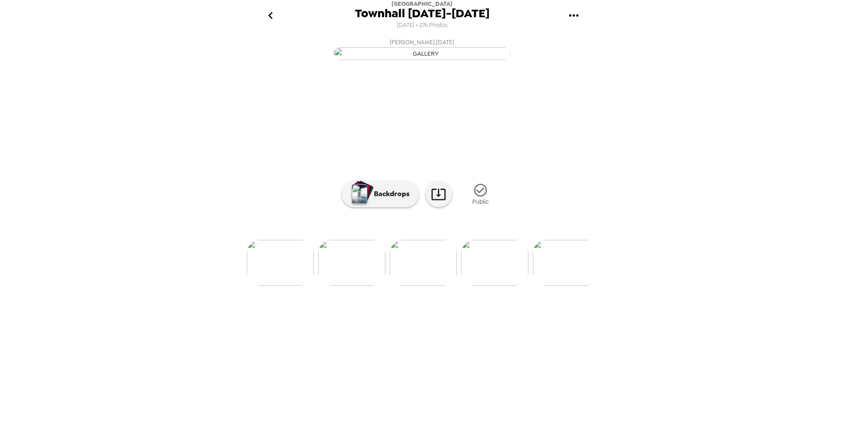
click at [481, 286] on img at bounding box center [495, 263] width 67 height 46
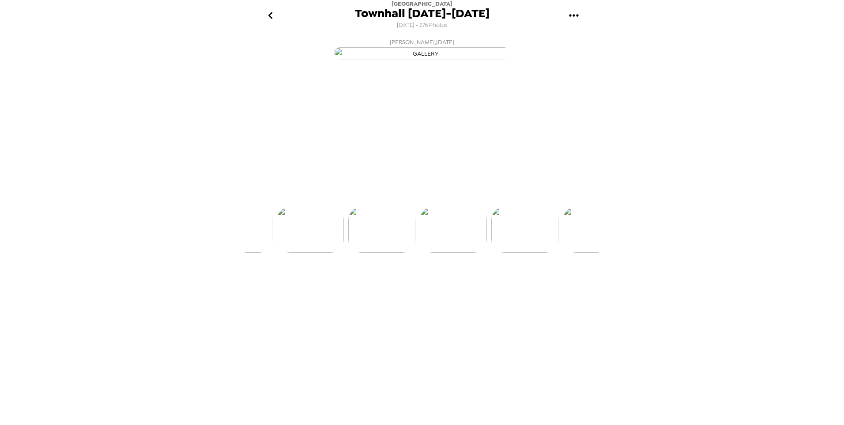
scroll to position [0, 7153]
click at [481, 286] on img at bounding box center [495, 263] width 67 height 46
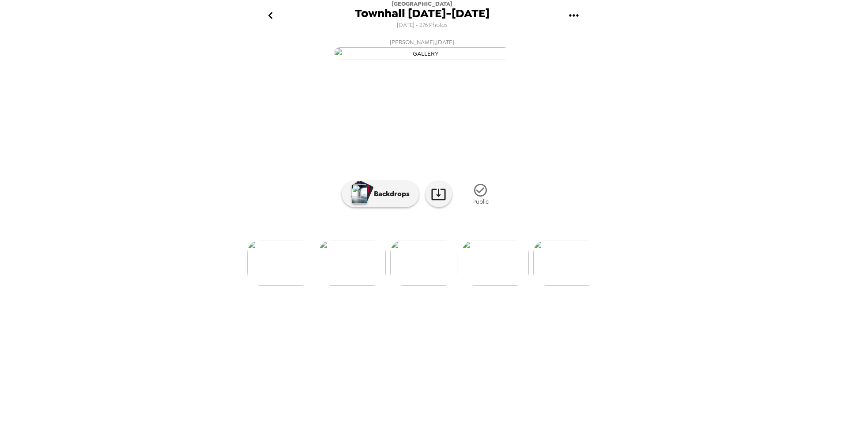
click at [481, 286] on img at bounding box center [495, 263] width 67 height 46
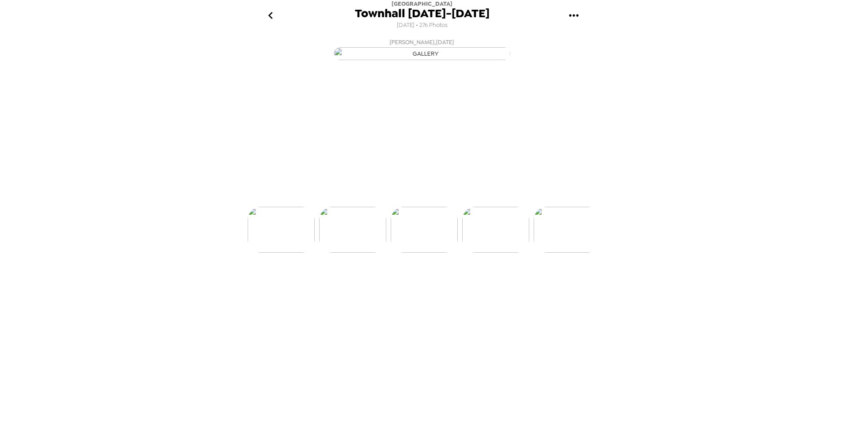
scroll to position [0, 7653]
click at [481, 286] on img at bounding box center [495, 263] width 67 height 46
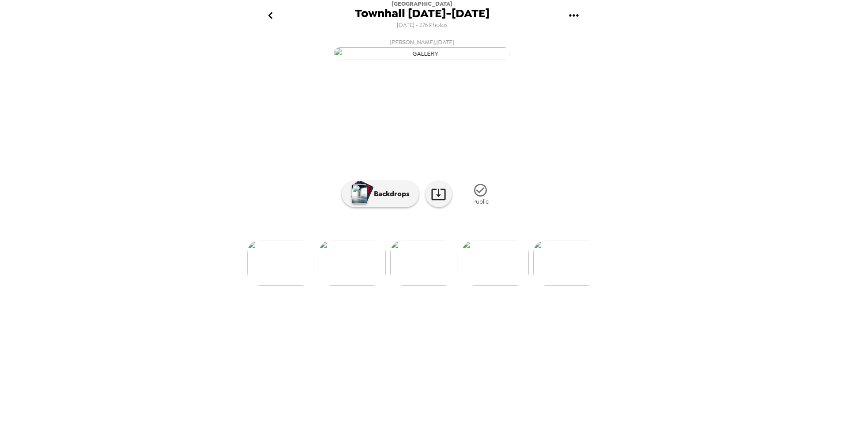
click at [481, 286] on img at bounding box center [495, 263] width 67 height 46
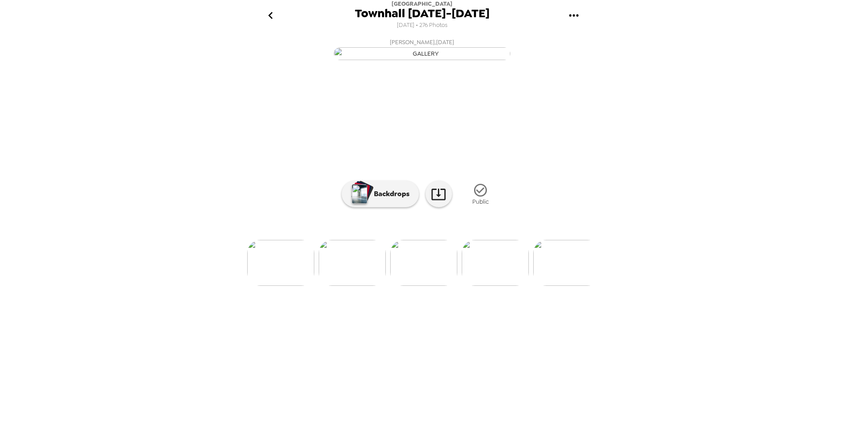
click at [374, 286] on img at bounding box center [352, 263] width 67 height 46
click at [491, 286] on img at bounding box center [495, 263] width 67 height 46
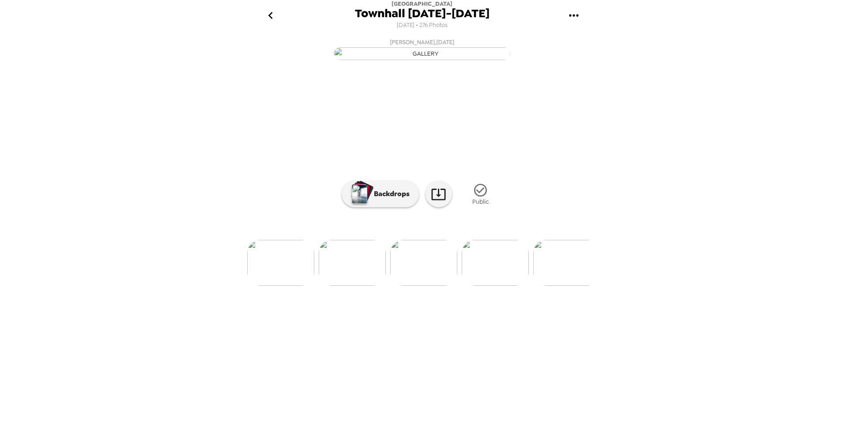
click at [491, 286] on img at bounding box center [495, 263] width 67 height 46
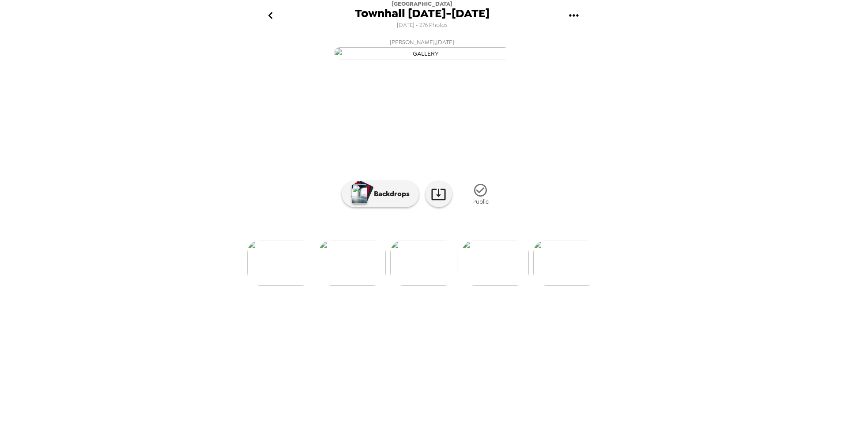
click at [491, 286] on img at bounding box center [495, 263] width 67 height 46
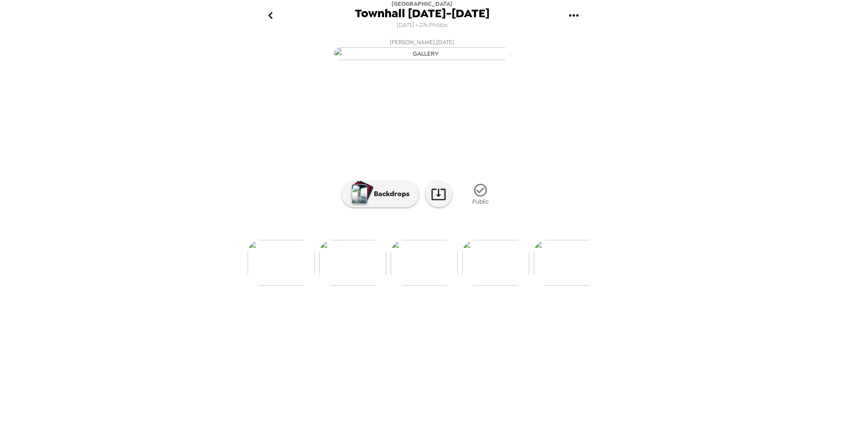
click at [491, 286] on img at bounding box center [495, 263] width 67 height 46
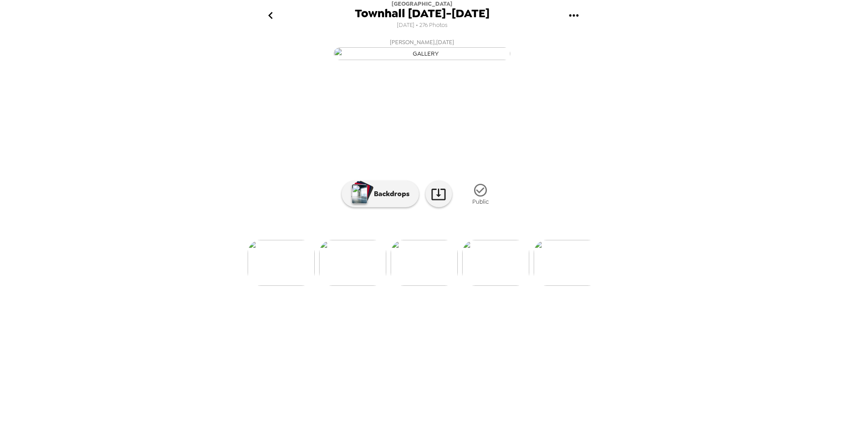
click at [491, 286] on img at bounding box center [495, 263] width 67 height 46
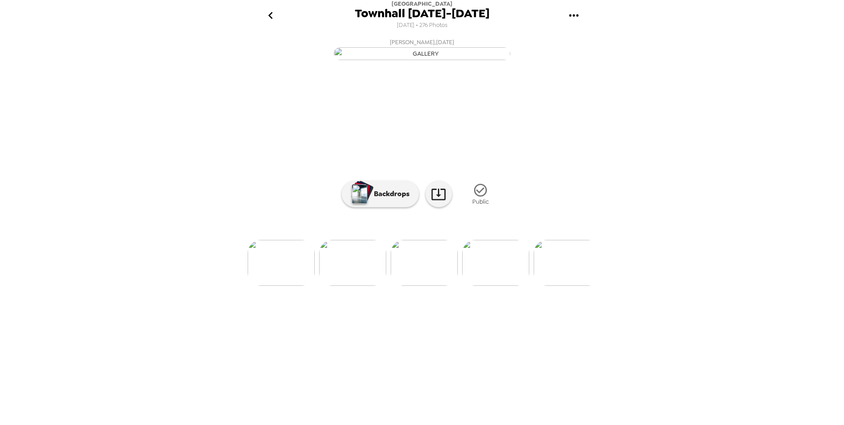
click at [491, 286] on img at bounding box center [495, 263] width 67 height 46
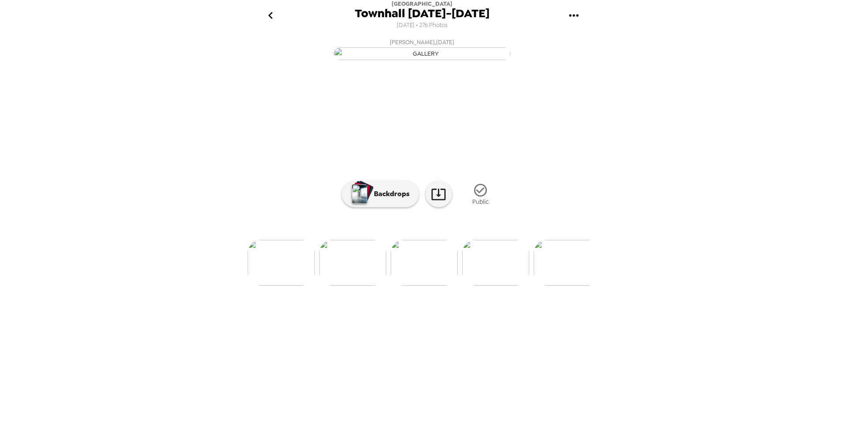
click at [491, 286] on img at bounding box center [495, 263] width 67 height 46
click at [491, 301] on div "LCB Employee , [DATE] [PERSON_NAME] , [DATE] [PERSON_NAME] , [DATE] [PERSON_NAM…" at bounding box center [422, 227] width 353 height 387
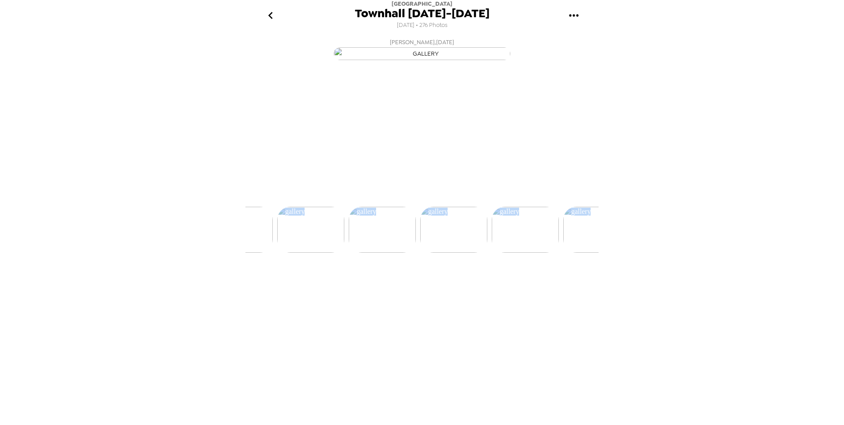
scroll to position [0, 10086]
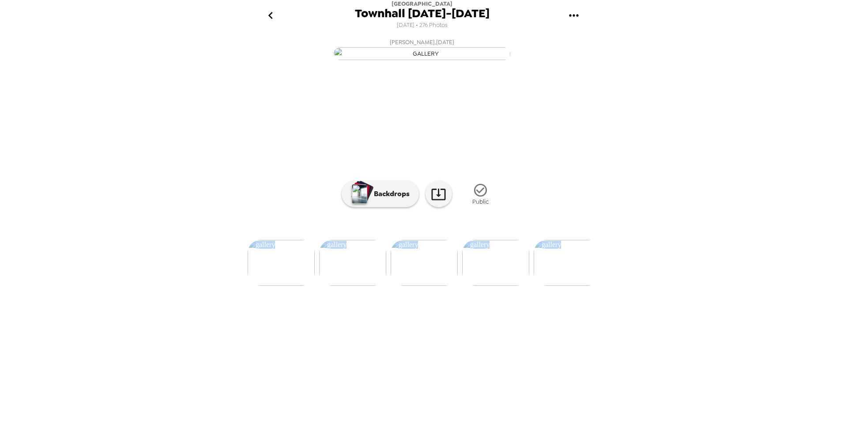
drag, startPoint x: 491, startPoint y: 354, endPoint x: 707, endPoint y: 314, distance: 220.0
click at [561, 301] on div "[GEOGRAPHIC_DATA] [DATE]-[DATE] [DATE] • 276 Photos LCB Employee , [DATE] [PERS…" at bounding box center [422, 212] width 844 height 425
click at [561, 286] on img at bounding box center [567, 263] width 67 height 46
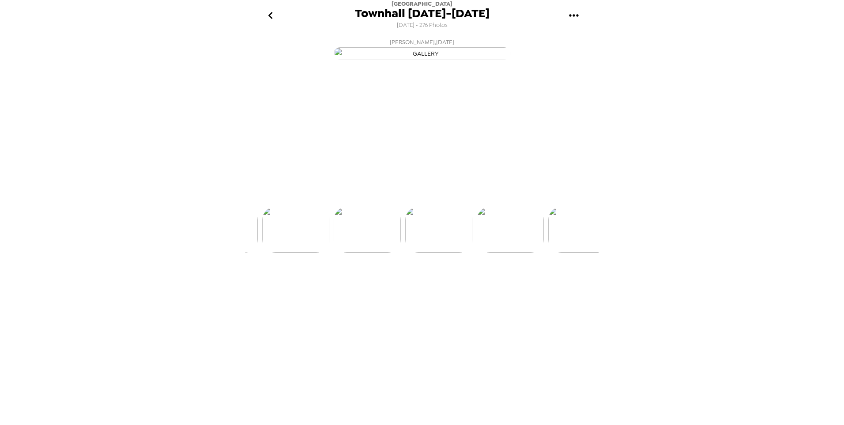
scroll to position [0, 10229]
click at [502, 286] on img at bounding box center [495, 263] width 67 height 46
click at [561, 286] on img at bounding box center [567, 263] width 67 height 46
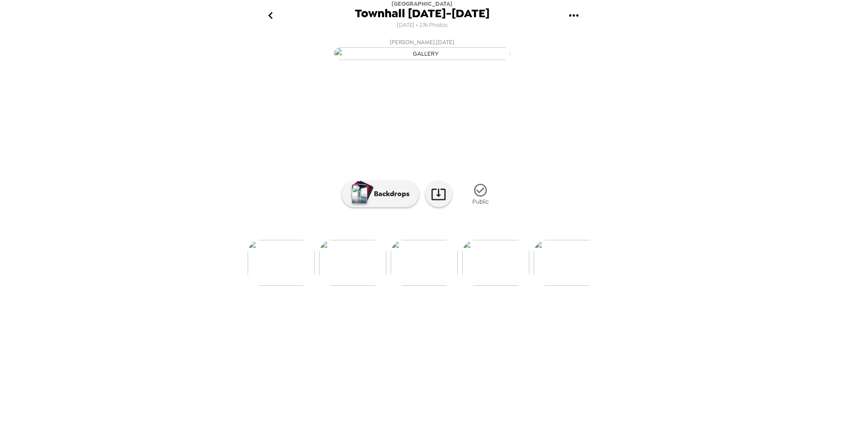
click at [561, 286] on img at bounding box center [567, 263] width 67 height 46
click at [350, 286] on img at bounding box center [352, 263] width 67 height 46
click at [472, 286] on img at bounding box center [495, 263] width 67 height 46
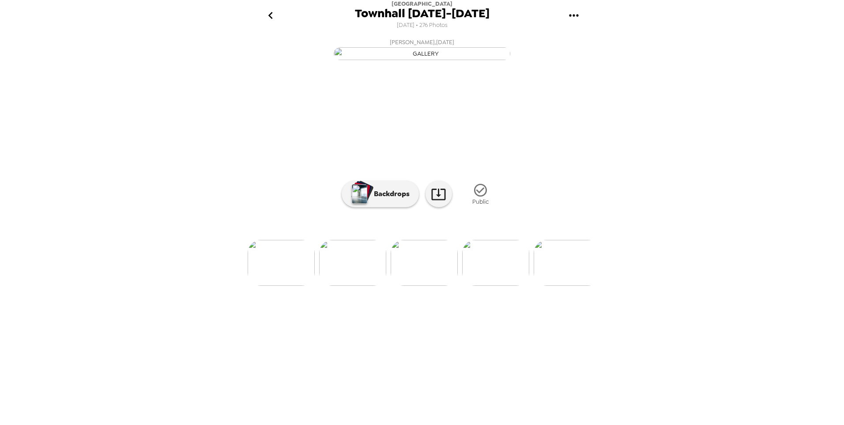
click at [502, 286] on img at bounding box center [495, 263] width 67 height 46
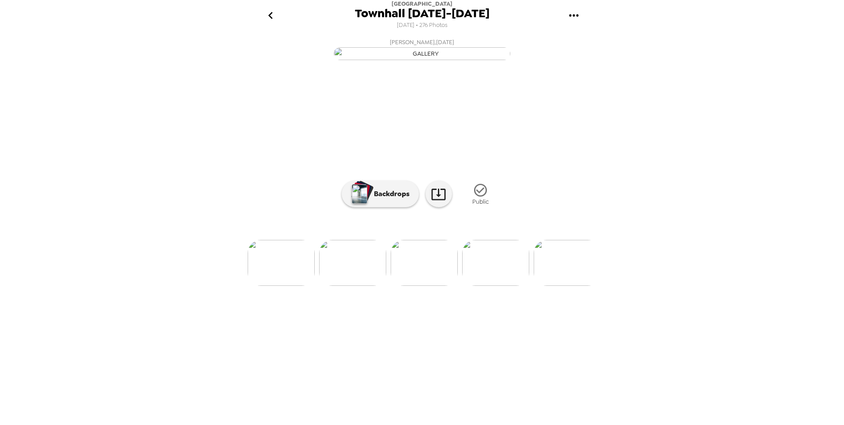
click at [502, 286] on img at bounding box center [495, 263] width 67 height 46
click at [365, 286] on img at bounding box center [352, 263] width 67 height 46
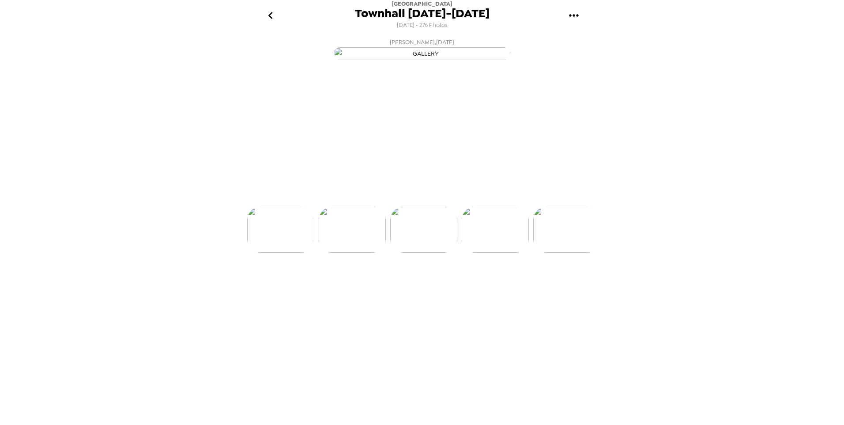
scroll to position [0, 10873]
click at [557, 286] on img at bounding box center [567, 263] width 67 height 46
click at [518, 286] on img at bounding box center [495, 263] width 67 height 46
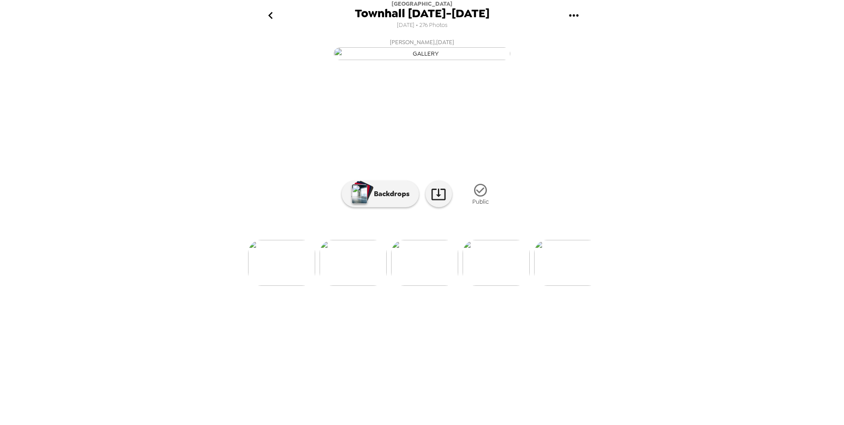
click at [518, 286] on img at bounding box center [496, 263] width 67 height 46
click at [369, 286] on img at bounding box center [353, 263] width 67 height 46
click at [552, 286] on img at bounding box center [567, 263] width 67 height 46
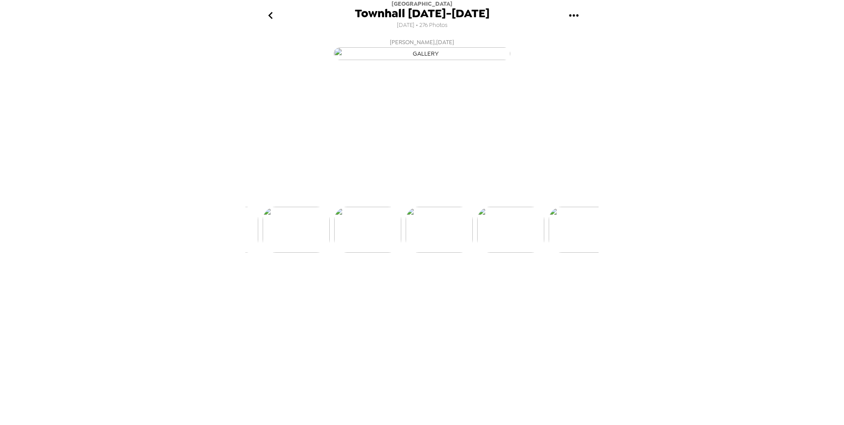
scroll to position [0, 11230]
click at [519, 286] on img at bounding box center [496, 263] width 67 height 46
click at [517, 286] on img at bounding box center [496, 263] width 67 height 46
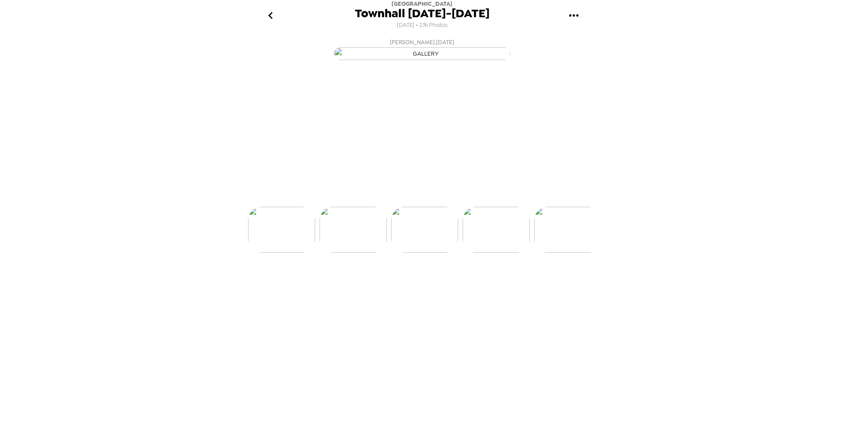
scroll to position [0, 11444]
click at [517, 286] on img at bounding box center [496, 263] width 67 height 46
click at [514, 286] on img at bounding box center [496, 263] width 67 height 46
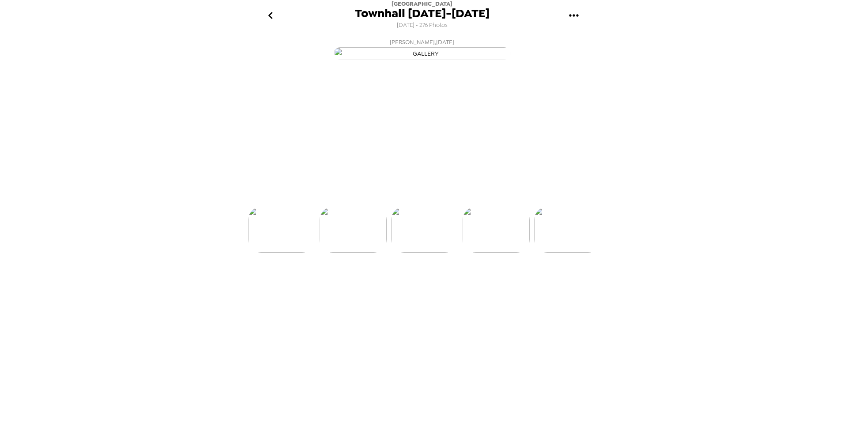
scroll to position [0, 11731]
click at [514, 286] on img at bounding box center [496, 263] width 67 height 46
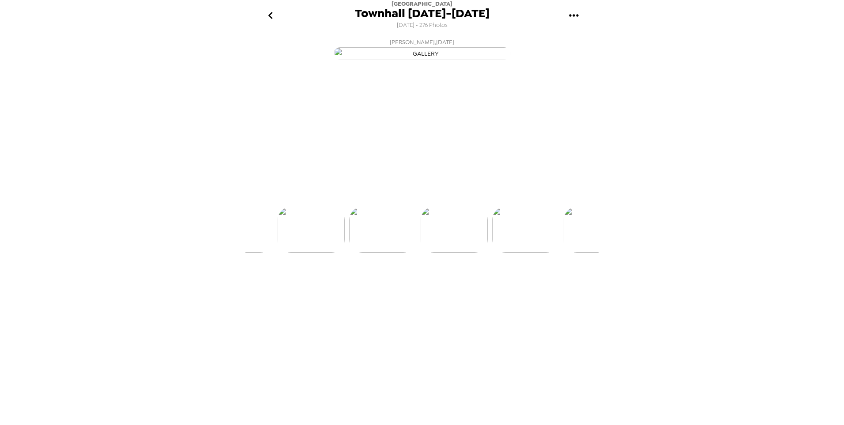
scroll to position [0, 11945]
click at [514, 286] on img at bounding box center [496, 263] width 67 height 46
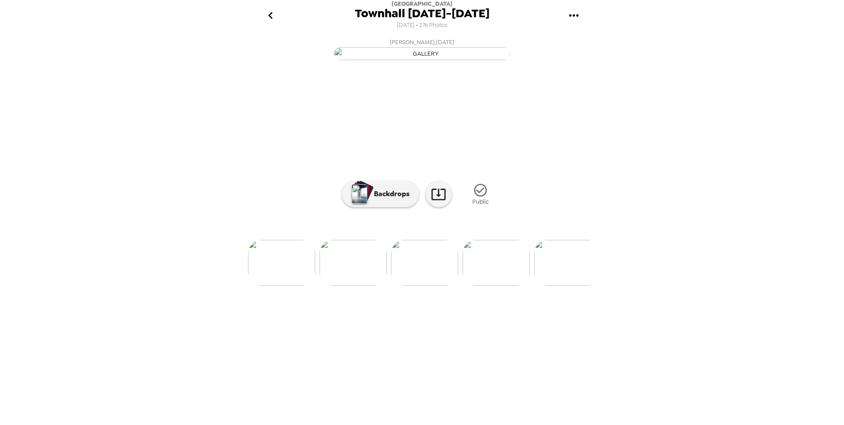
click at [514, 286] on img at bounding box center [496, 263] width 67 height 46
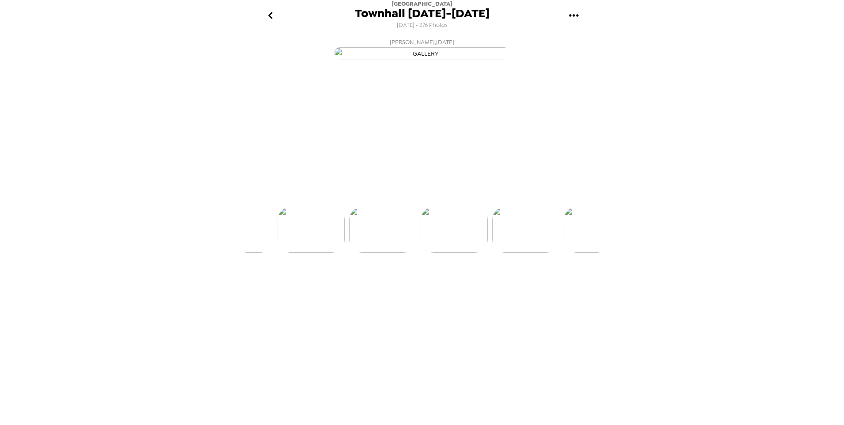
scroll to position [0, 12374]
click at [514, 286] on img at bounding box center [496, 263] width 67 height 46
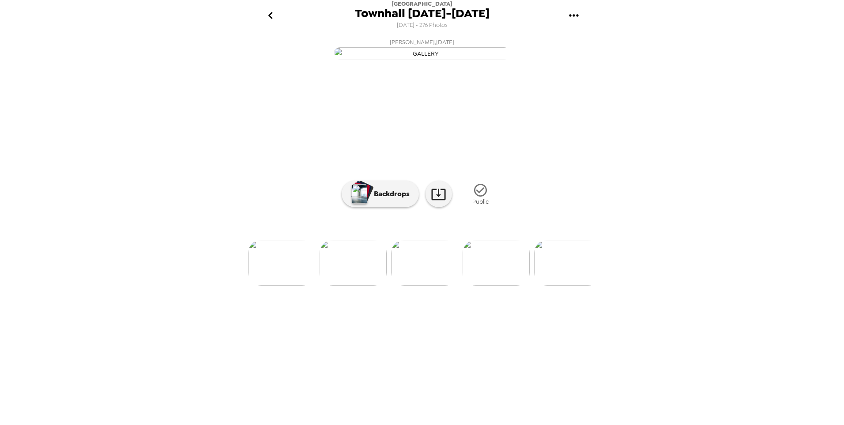
click at [514, 286] on img at bounding box center [496, 263] width 67 height 46
click at [514, 301] on div "LCB Employee , [DATE] [PERSON_NAME] , [DATE] [PERSON_NAME] , [DATE] [PERSON_NAM…" at bounding box center [422, 227] width 353 height 387
click at [514, 286] on img at bounding box center [496, 263] width 67 height 46
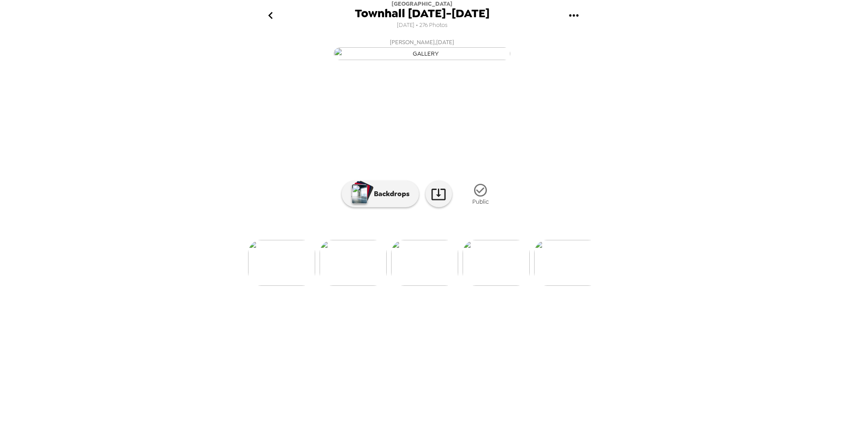
click at [514, 286] on img at bounding box center [496, 263] width 67 height 46
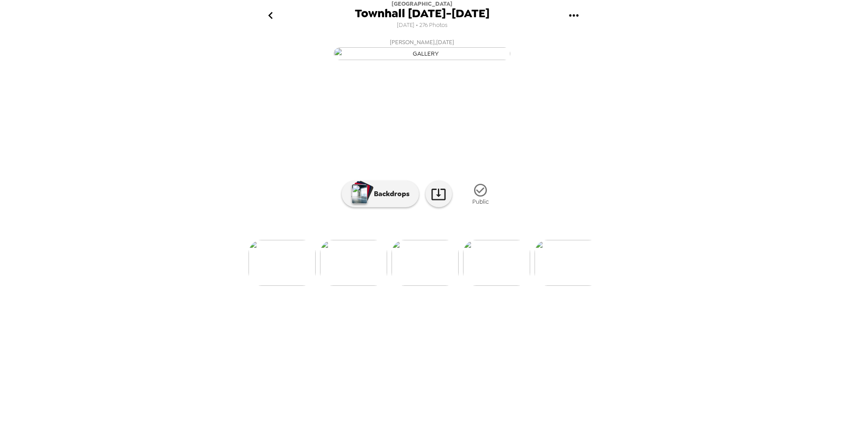
click at [514, 286] on img at bounding box center [496, 263] width 67 height 46
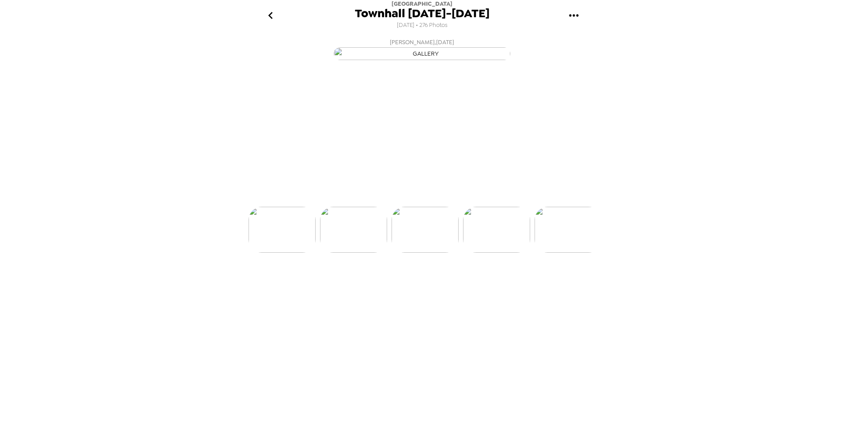
scroll to position [0, 13304]
click at [514, 286] on img at bounding box center [496, 263] width 67 height 46
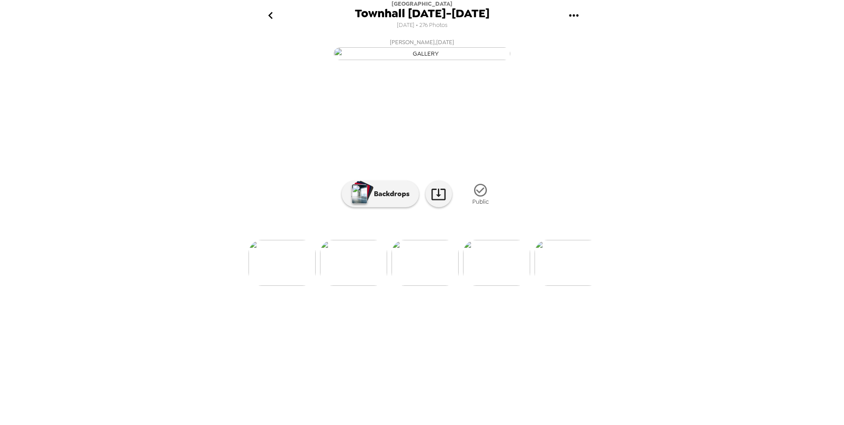
click at [514, 286] on img at bounding box center [496, 263] width 67 height 46
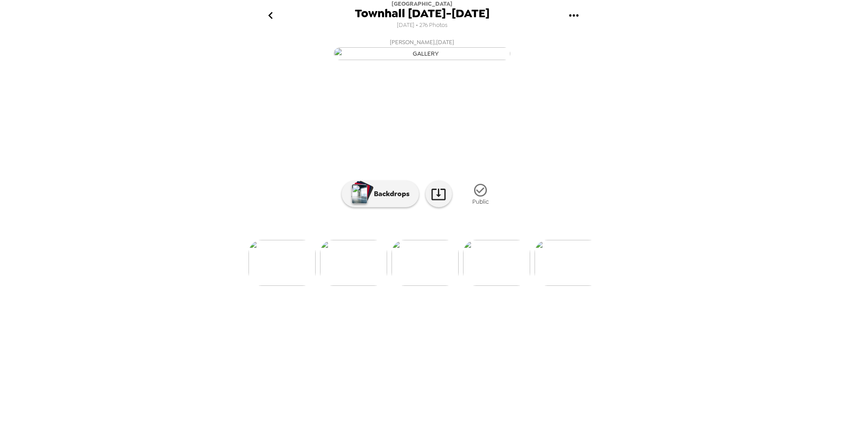
click at [514, 286] on img at bounding box center [496, 263] width 67 height 46
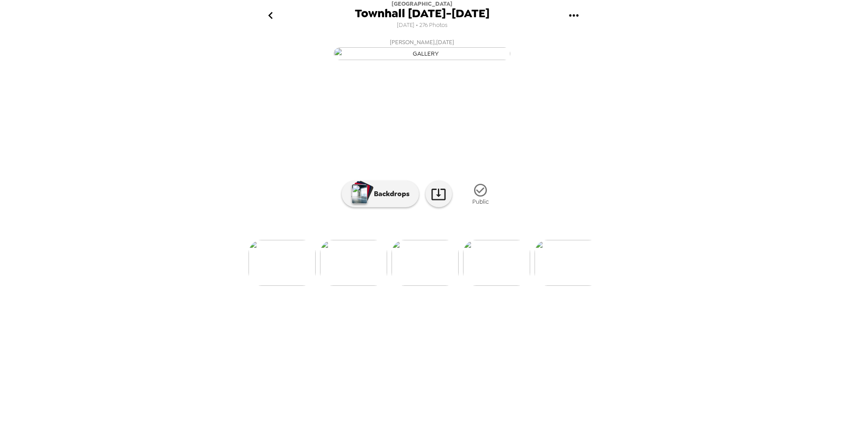
click at [514, 286] on img at bounding box center [496, 263] width 67 height 46
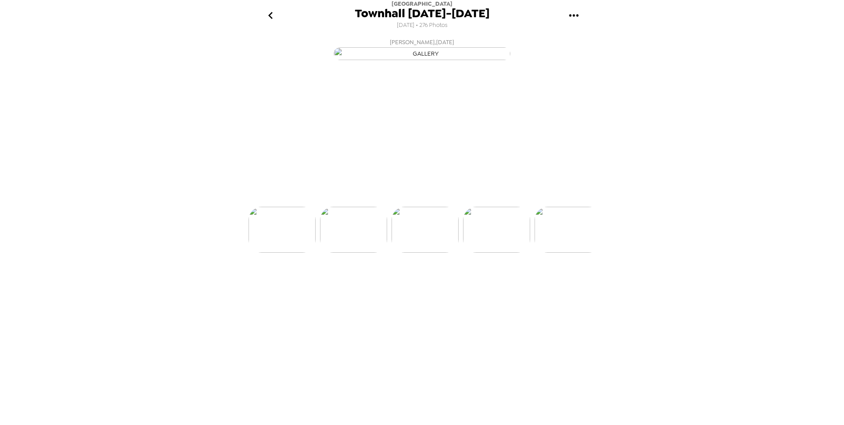
scroll to position [0, 14520]
click at [514, 286] on img at bounding box center [496, 263] width 67 height 46
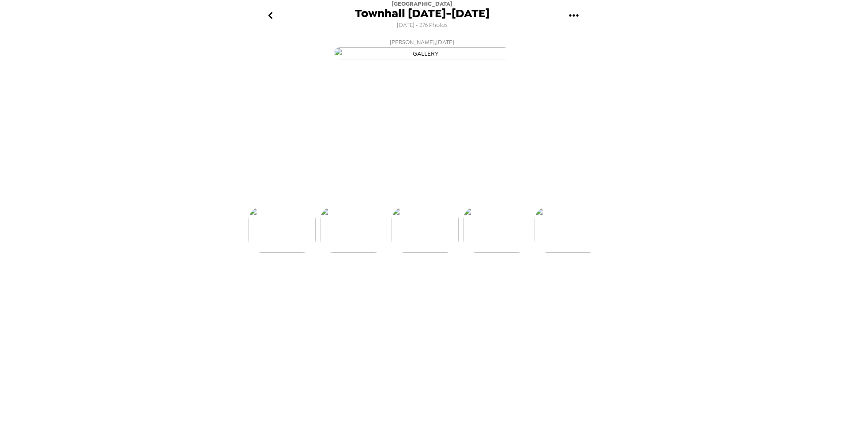
scroll to position [0, 14735]
click at [514, 286] on img at bounding box center [496, 263] width 67 height 46
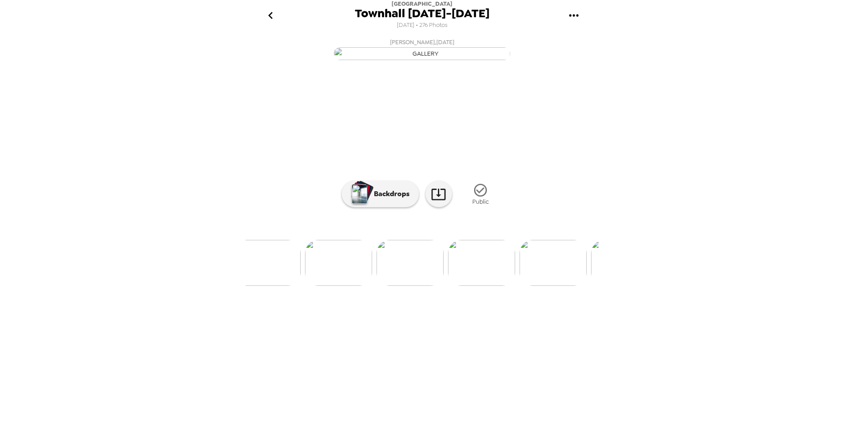
click at [428, 286] on img at bounding box center [410, 263] width 67 height 46
click at [481, 286] on img at bounding box center [497, 263] width 67 height 46
click at [494, 286] on img at bounding box center [497, 263] width 67 height 46
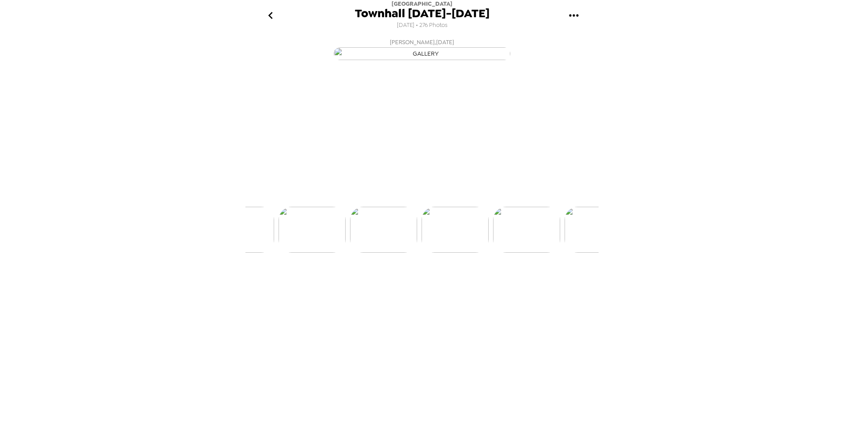
scroll to position [0, 15593]
click at [510, 286] on img at bounding box center [497, 263] width 67 height 46
click at [509, 286] on img at bounding box center [497, 263] width 67 height 46
click at [509, 253] on img at bounding box center [497, 230] width 67 height 46
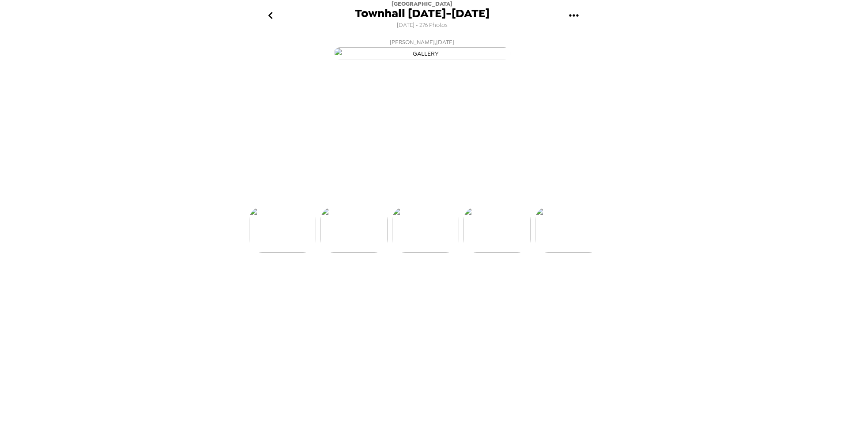
scroll to position [0, 15879]
click at [509, 286] on img at bounding box center [497, 263] width 67 height 46
click at [559, 286] on img at bounding box center [568, 263] width 67 height 46
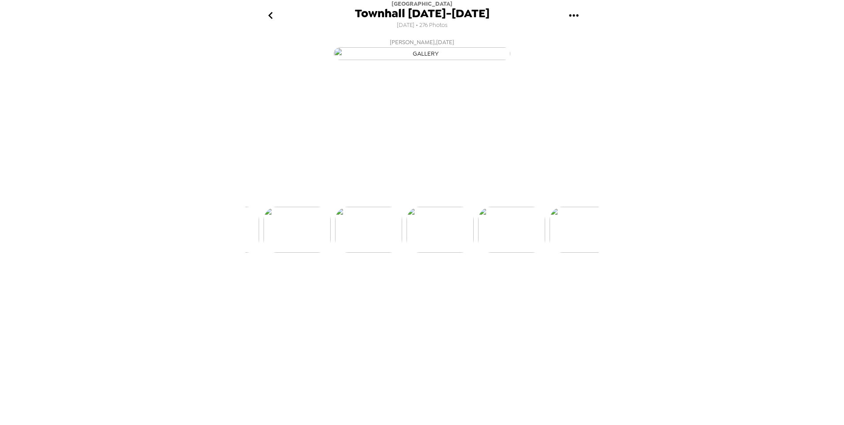
scroll to position [0, 16165]
click at [512, 286] on img at bounding box center [497, 263] width 67 height 46
click at [519, 286] on img at bounding box center [497, 263] width 67 height 46
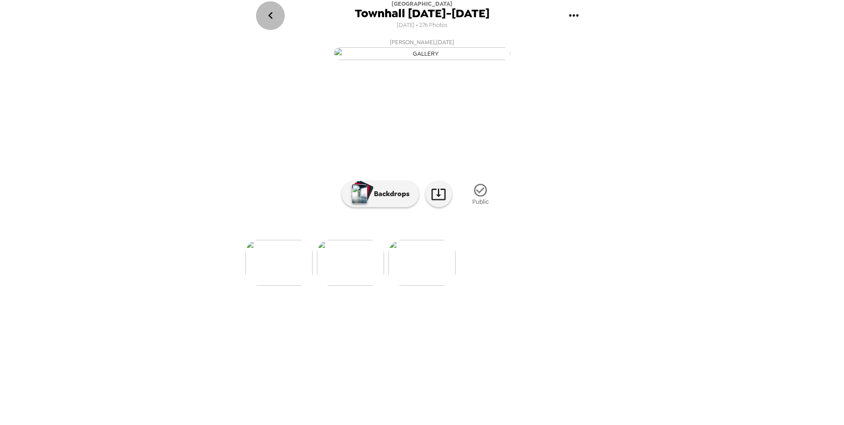
click at [272, 15] on icon "go back" at bounding box center [271, 15] width 14 height 14
